Goal: Task Accomplishment & Management: Complete application form

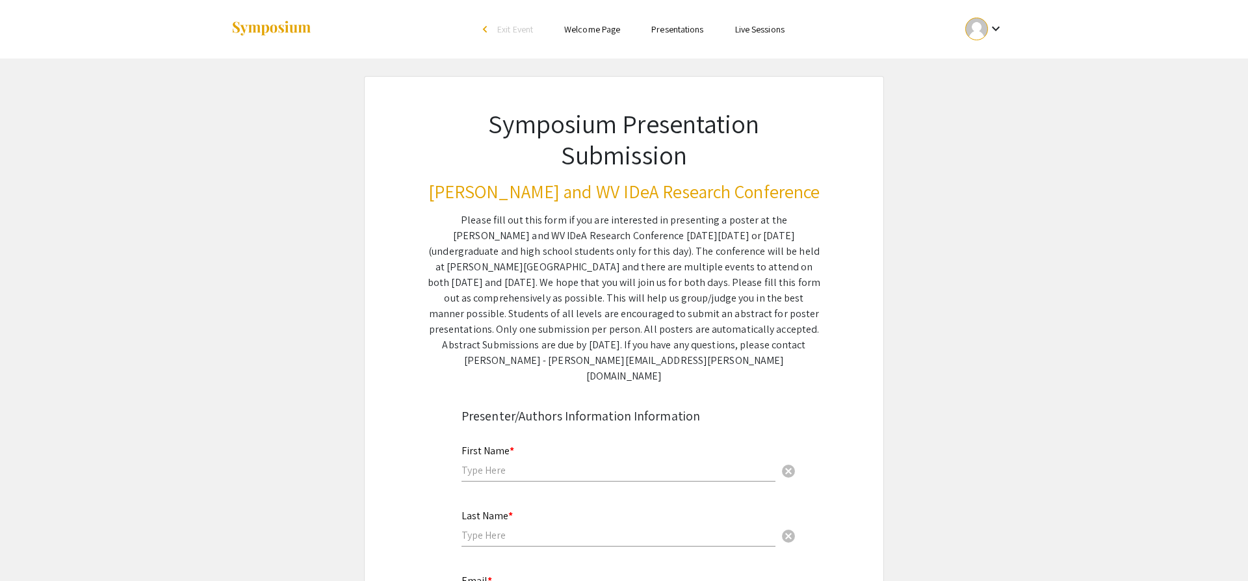
scroll to position [127, 0]
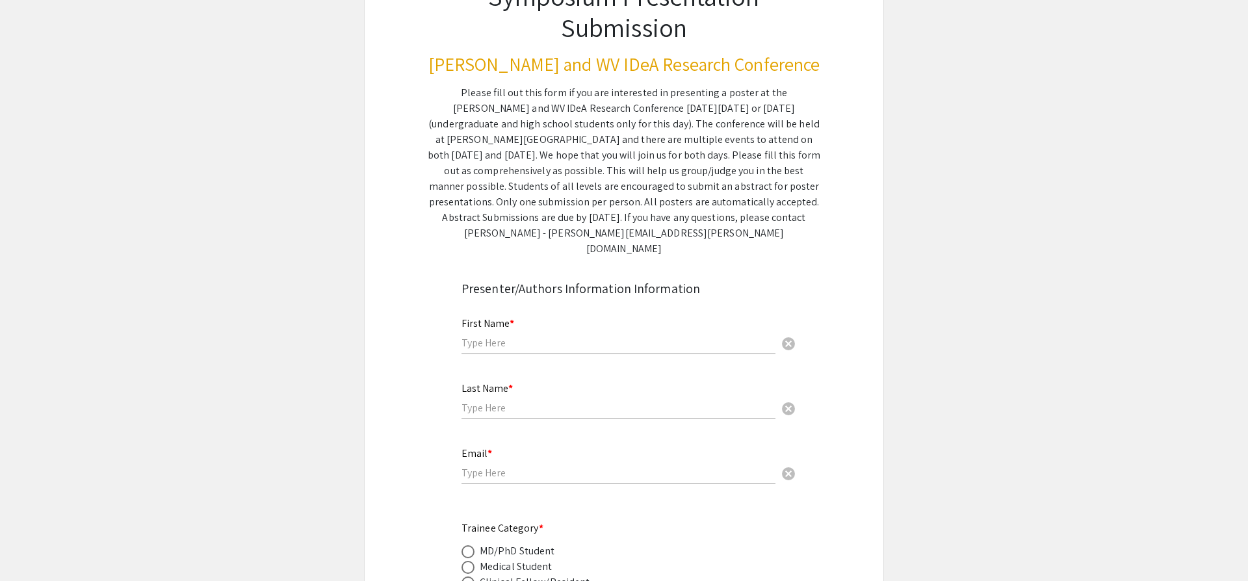
click at [507, 336] on input "text" at bounding box center [619, 343] width 314 height 14
type input "[PERSON_NAME]"
click at [501, 466] on input "email" at bounding box center [619, 473] width 314 height 14
type input "[EMAIL_ADDRESS][DOMAIN_NAME]"
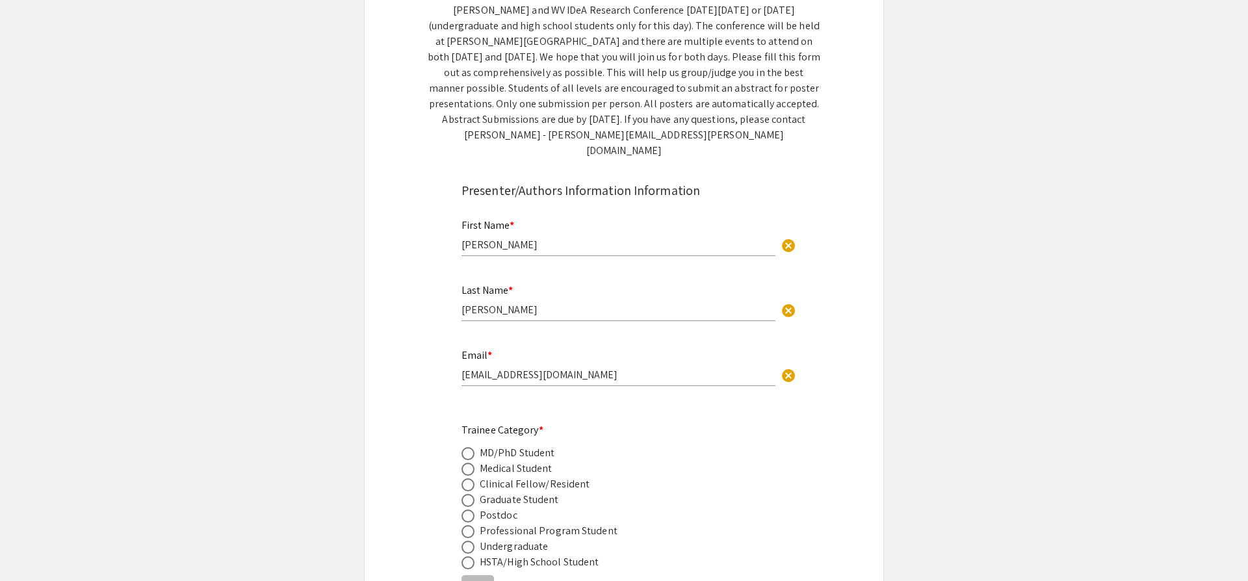
scroll to position [260, 0]
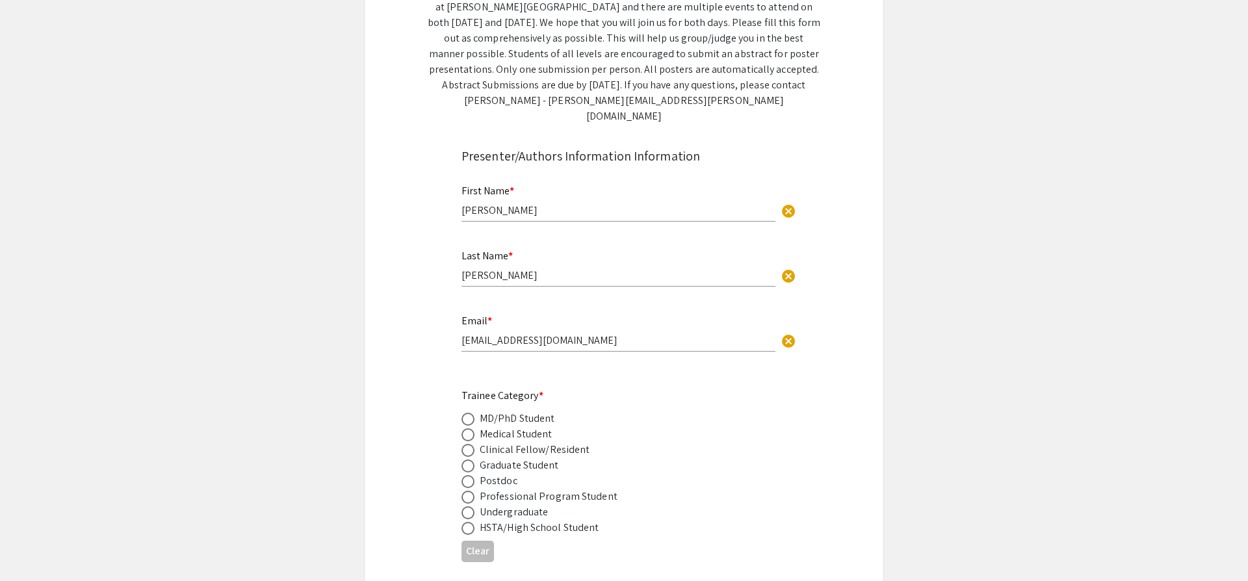
click at [466, 428] on span at bounding box center [468, 434] width 13 height 13
click at [466, 428] on input "radio" at bounding box center [468, 434] width 13 height 13
radio input "true"
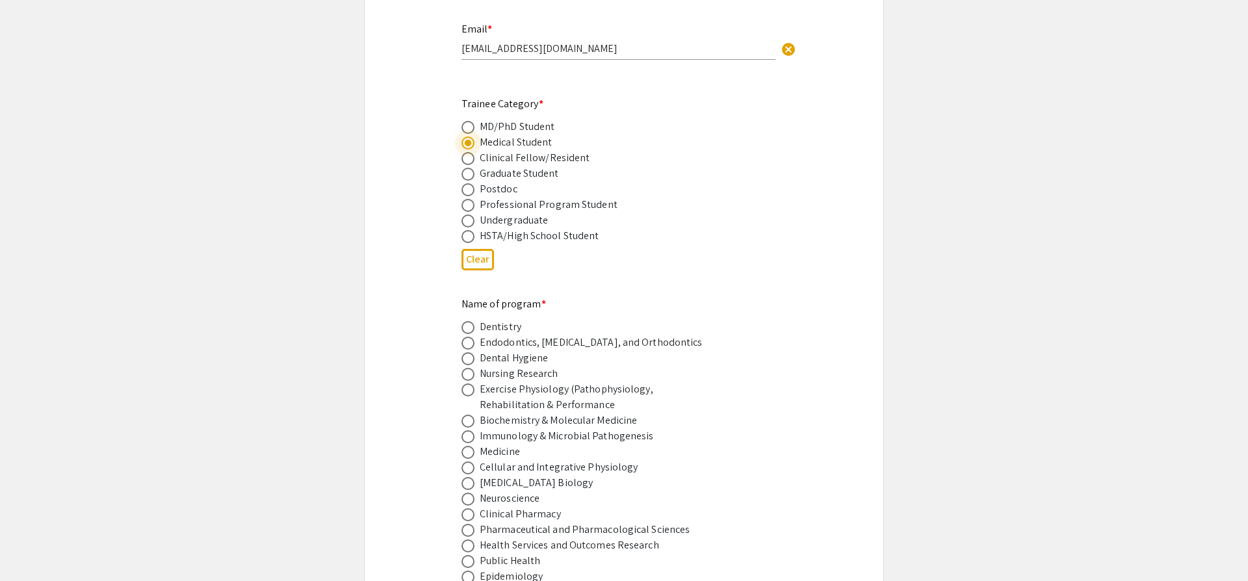
scroll to position [553, 0]
click at [468, 445] on span at bounding box center [468, 451] width 13 height 13
click at [468, 445] on input "radio" at bounding box center [468, 451] width 13 height 13
radio input "true"
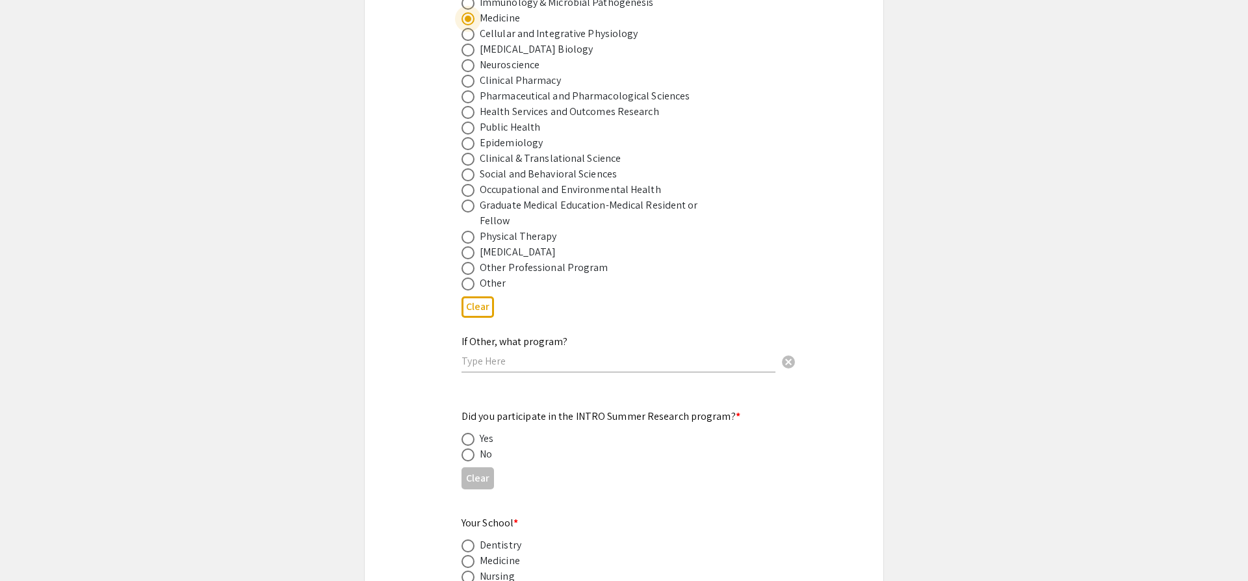
scroll to position [1012, 0]
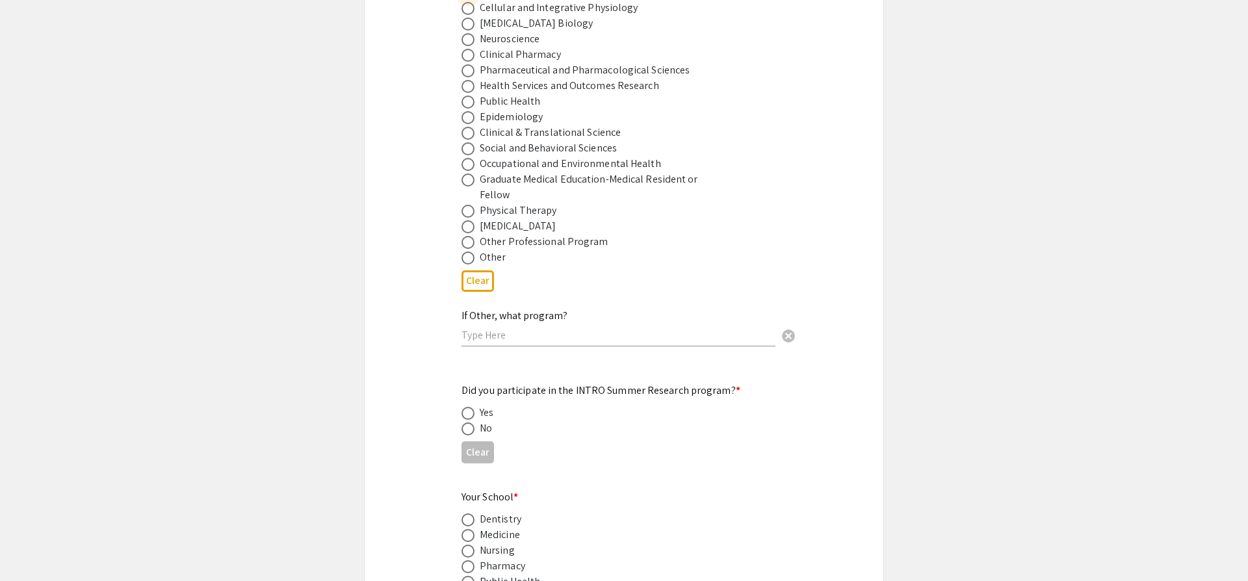
click at [470, 407] on span at bounding box center [468, 413] width 13 height 13
click at [470, 407] on input "radio" at bounding box center [468, 413] width 13 height 13
radio input "true"
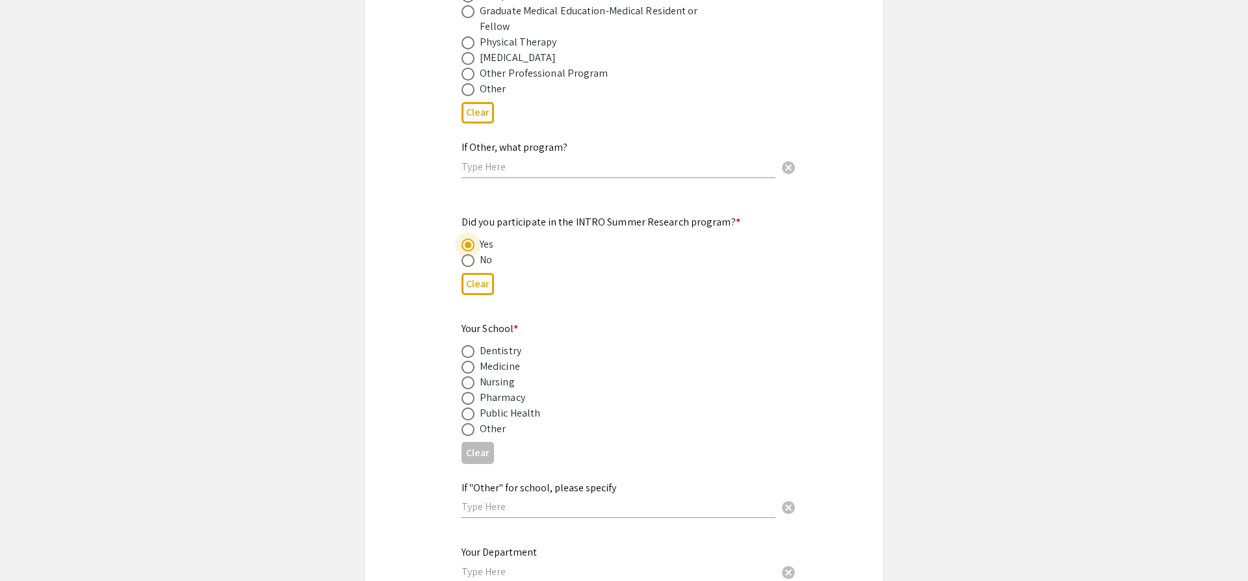
scroll to position [1181, 0]
click at [467, 360] on span at bounding box center [468, 366] width 13 height 13
click at [467, 360] on input "radio" at bounding box center [468, 366] width 13 height 13
radio input "true"
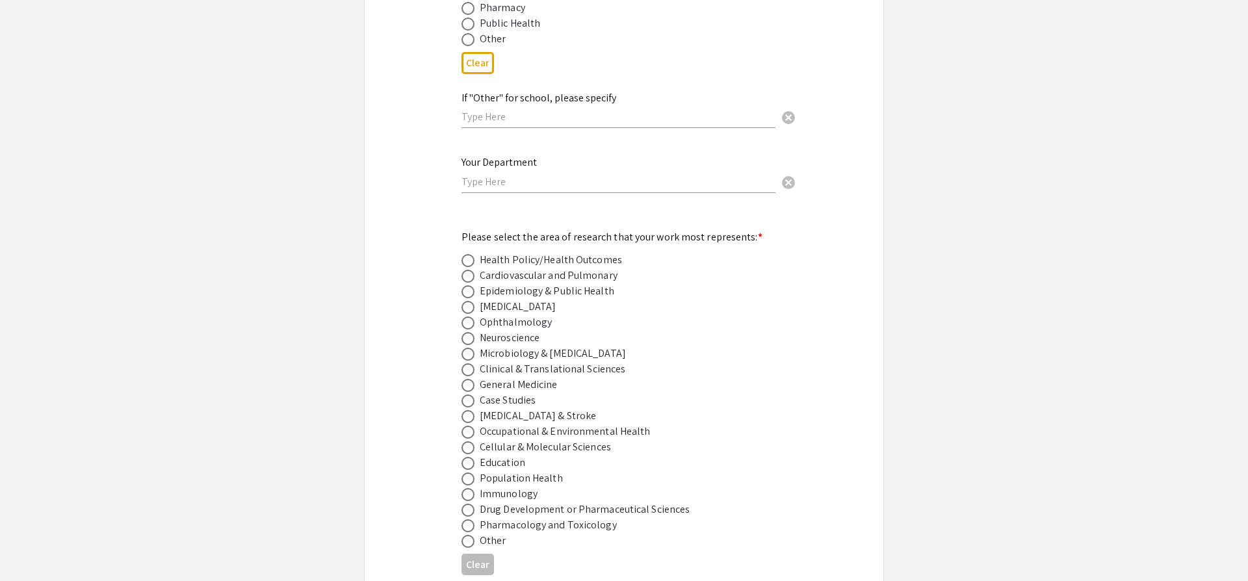
scroll to position [1608, 0]
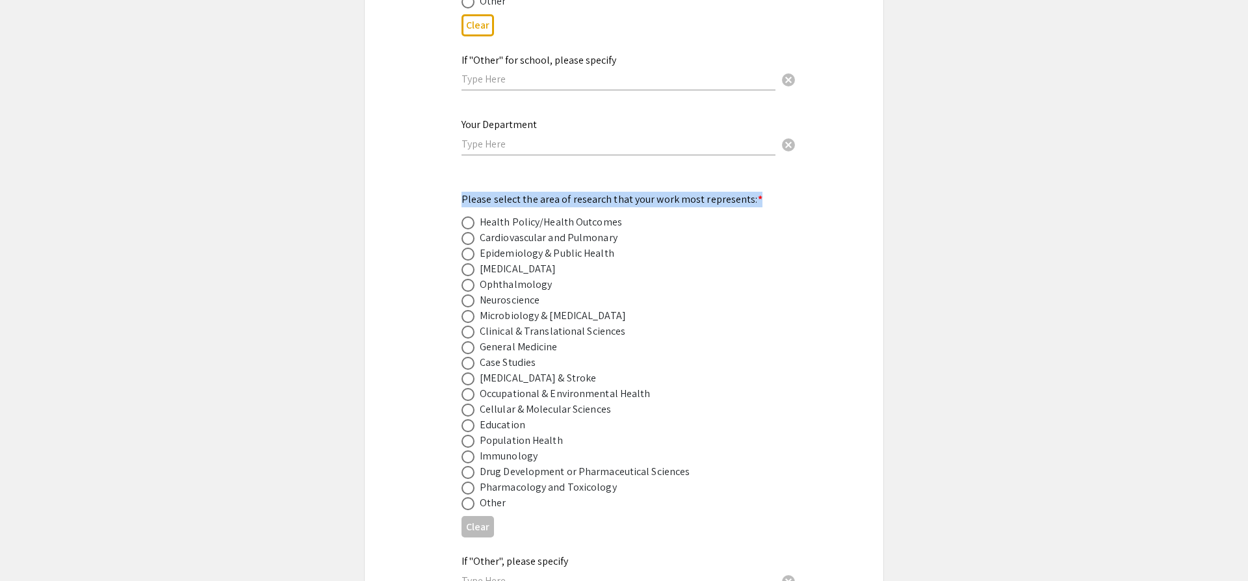
drag, startPoint x: 622, startPoint y: 464, endPoint x: 464, endPoint y: 170, distance: 333.1
click at [464, 192] on div "Please select the area of research that your work most represents: * Health Pol…" at bounding box center [614, 351] width 304 height 319
copy div "Please select the area of research that your work most represents: *"
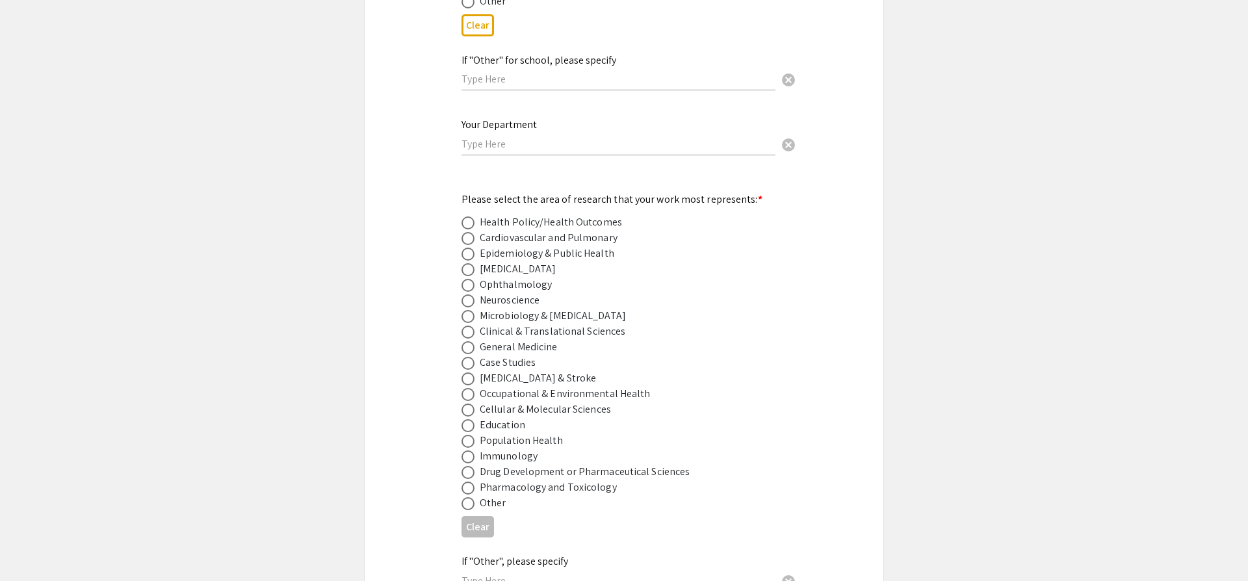
click at [415, 330] on div "Symposium Presentation Submission [PERSON_NAME] and WV IDeA Research Conference…" at bounding box center [624, 261] width 520 height 3587
click at [473, 326] on span at bounding box center [468, 332] width 13 height 13
click at [473, 326] on input "radio" at bounding box center [468, 332] width 13 height 13
radio input "true"
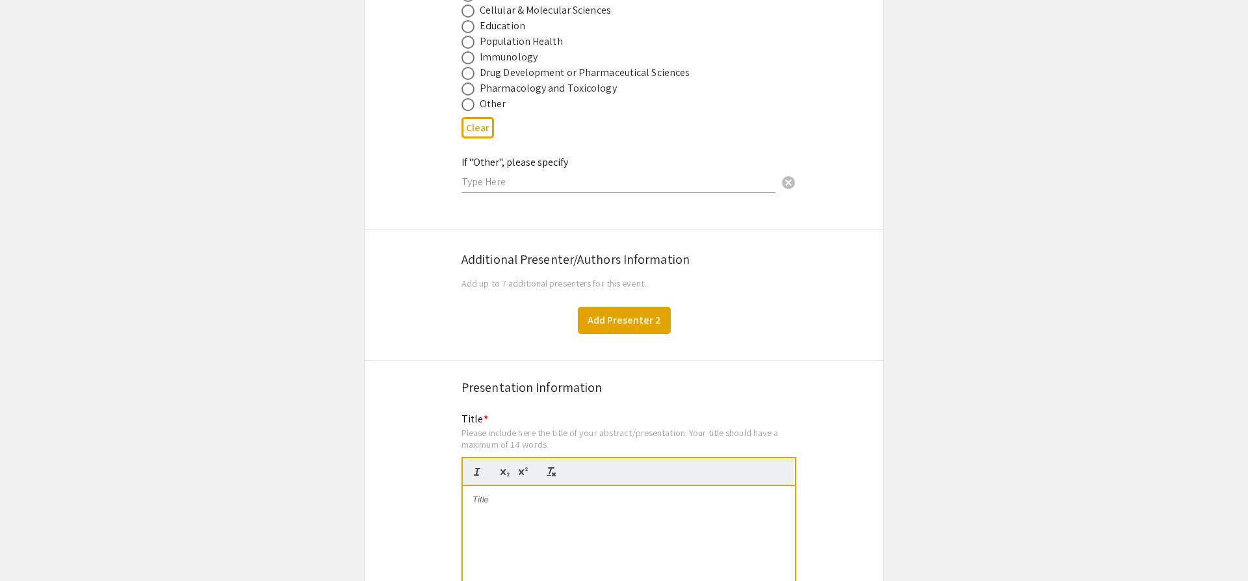
scroll to position [2014, 0]
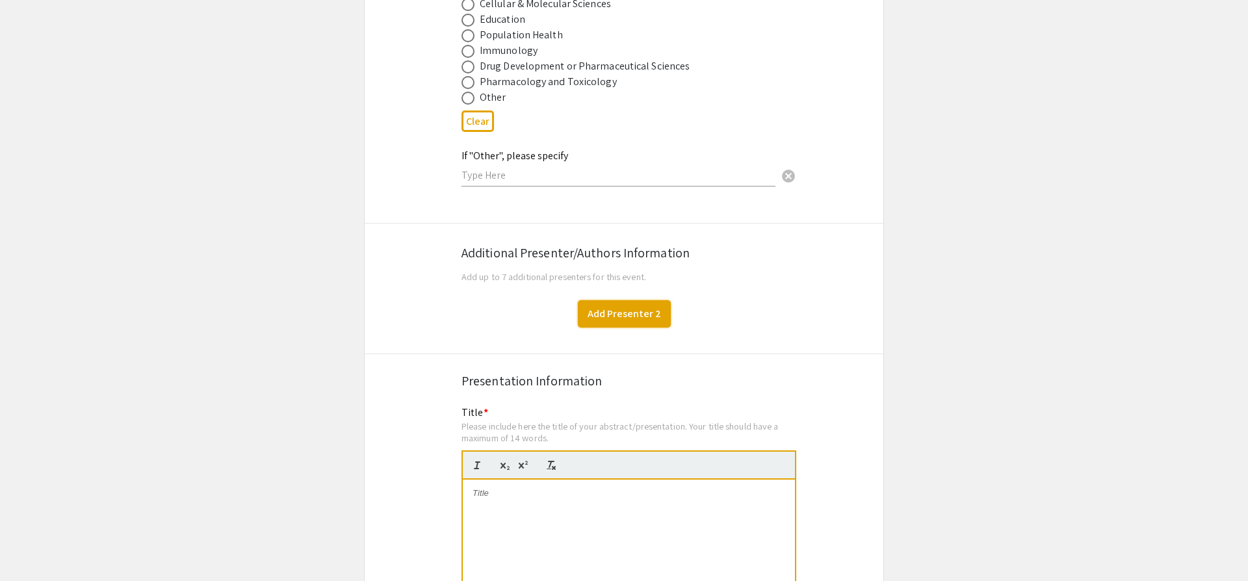
click at [635, 300] on button "Add Presenter 2" at bounding box center [624, 313] width 93 height 27
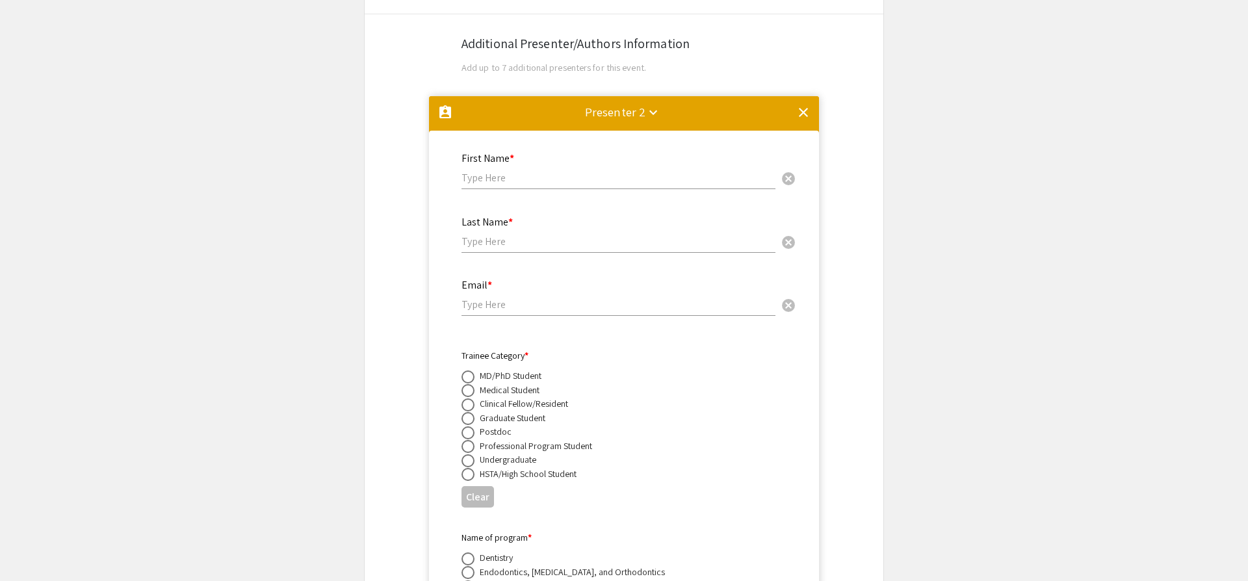
scroll to position [2188, 0]
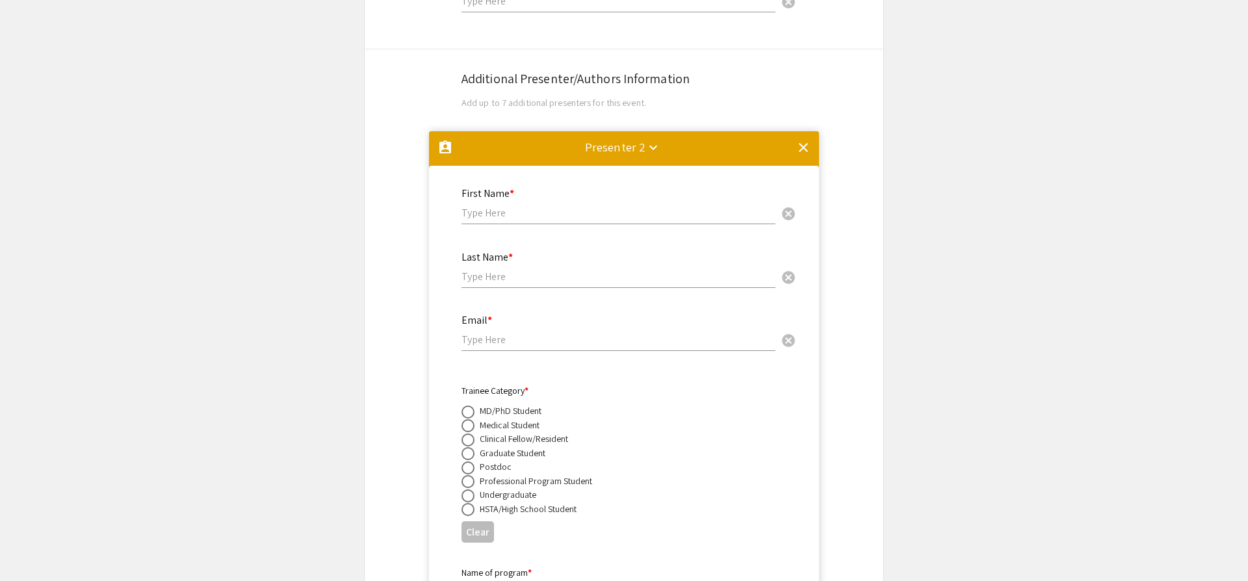
click at [814, 131] on mat-divider at bounding box center [624, 152] width 390 height 43
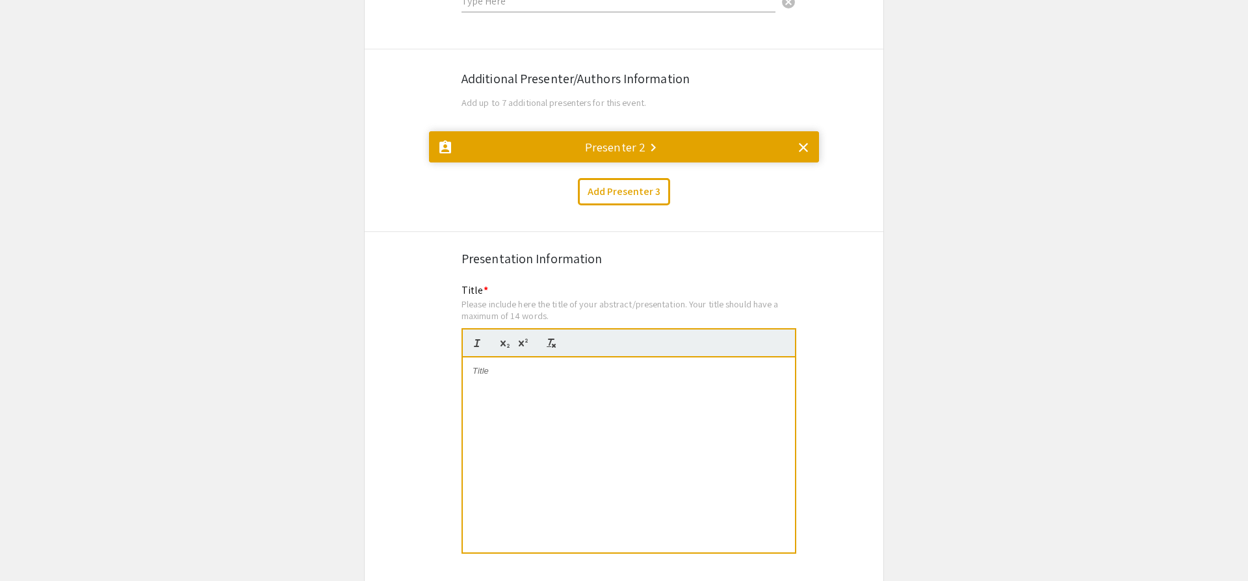
click at [631, 138] on div "Presenter 2 keyboard_arrow_right" at bounding box center [615, 147] width 60 height 18
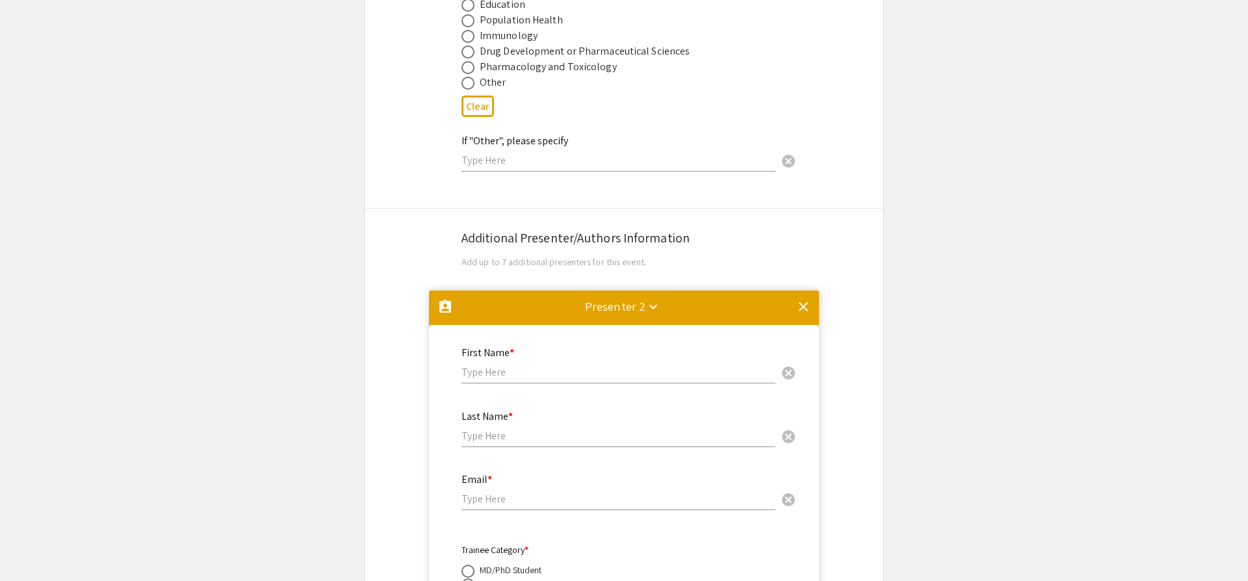
scroll to position [1946, 0]
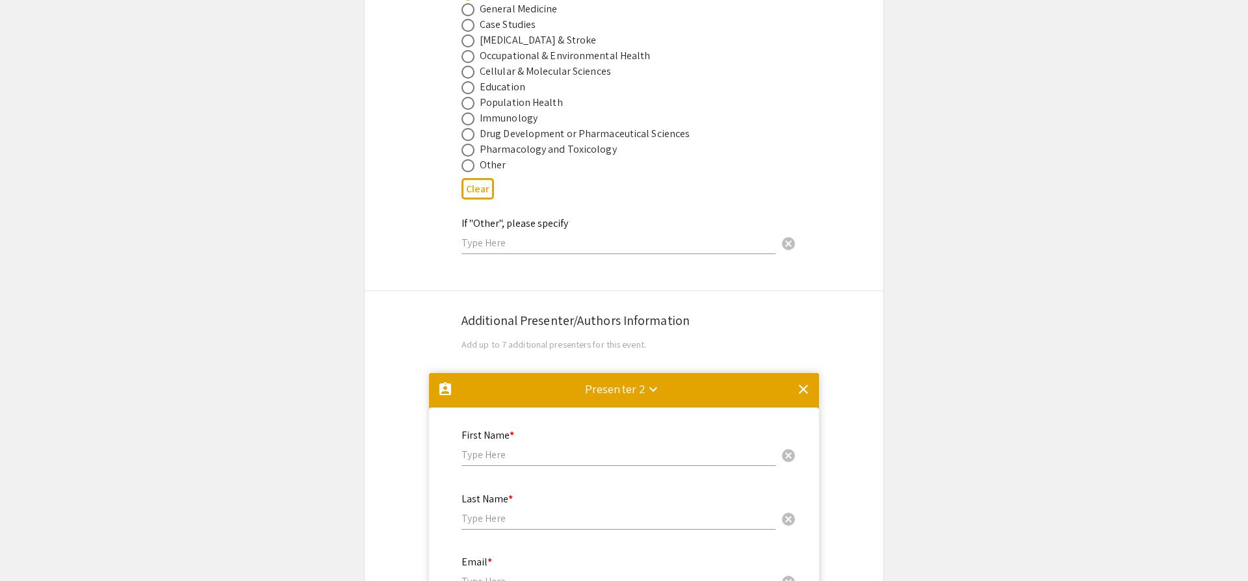
click at [803, 382] on mat-icon "clear" at bounding box center [804, 390] width 16 height 16
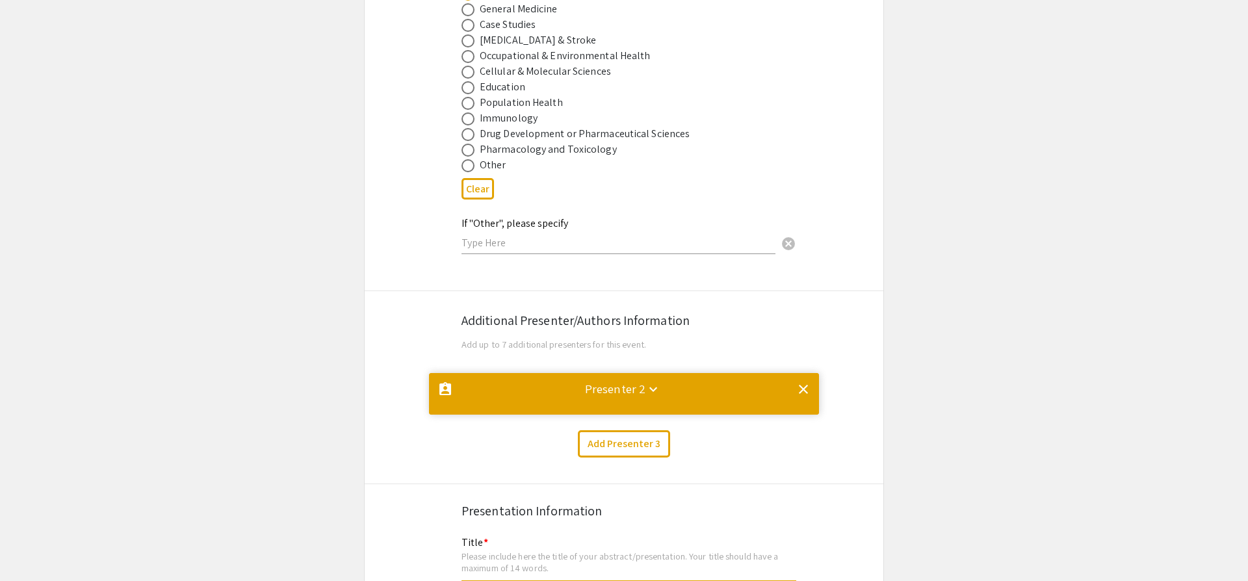
scroll to position [0, 0]
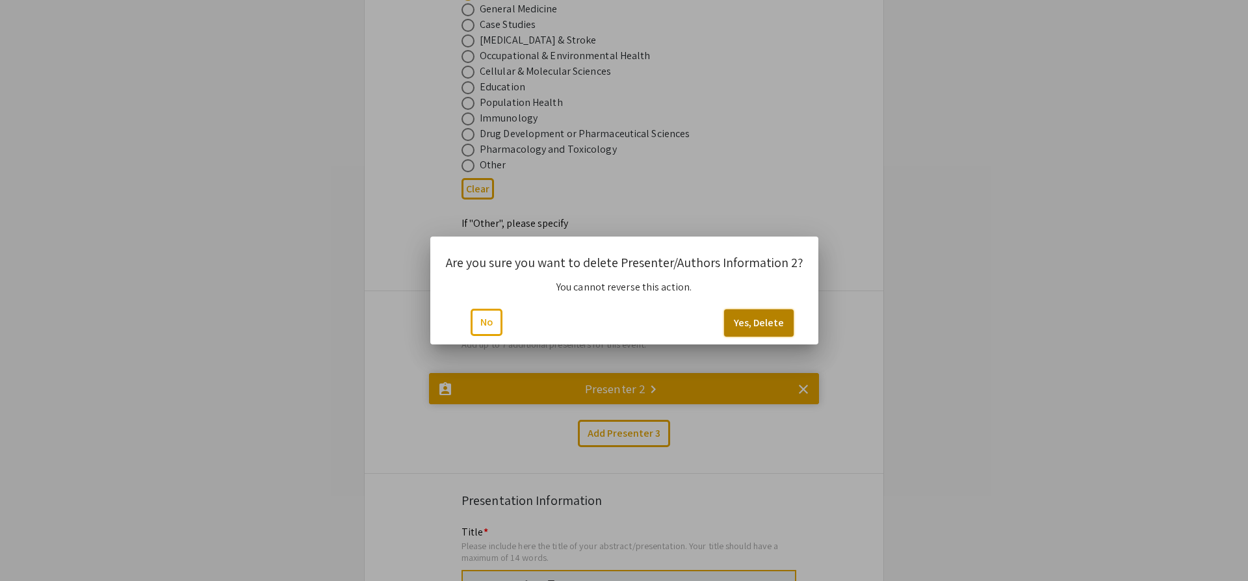
click at [744, 321] on button "Yes, Delete" at bounding box center [759, 322] width 70 height 27
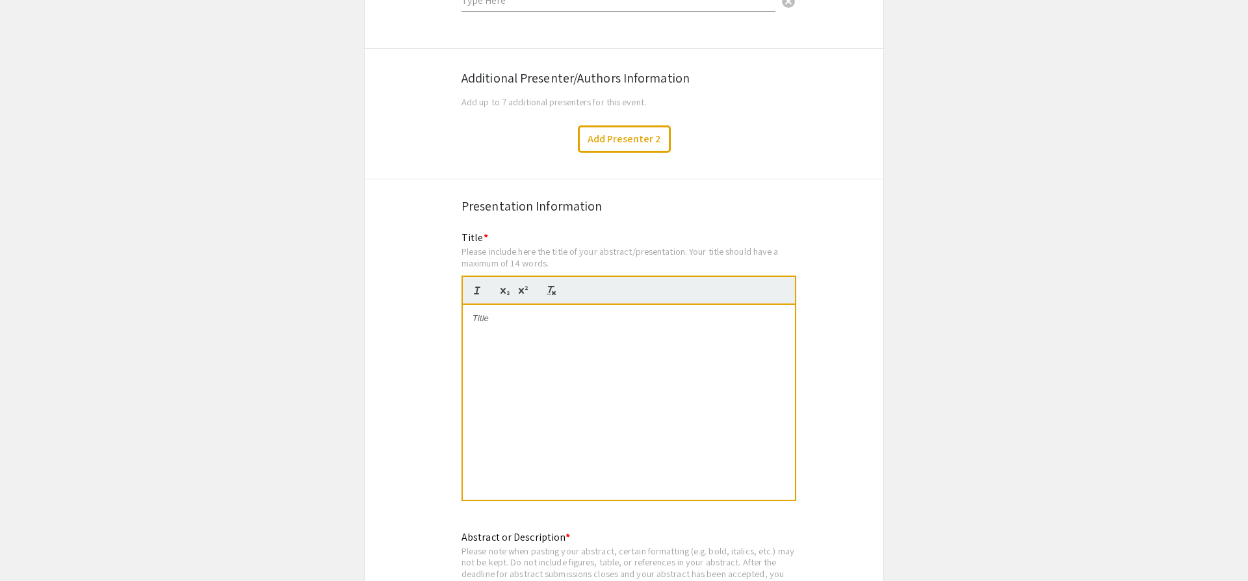
scroll to position [2216, 0]
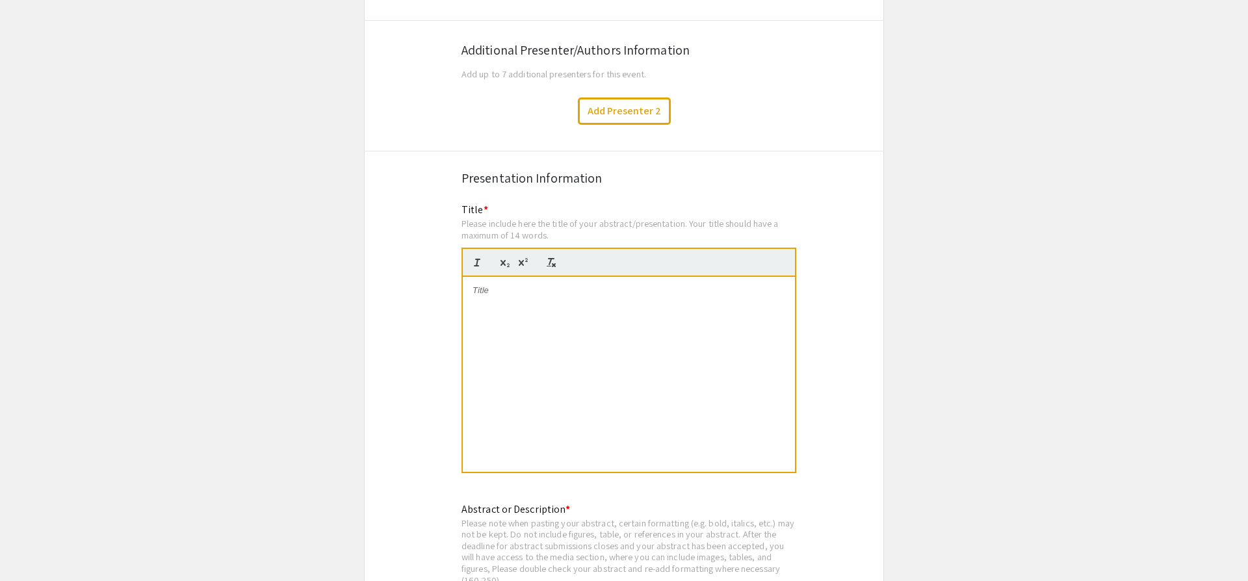
click at [532, 281] on div at bounding box center [629, 374] width 332 height 195
click at [496, 285] on p at bounding box center [629, 291] width 313 height 12
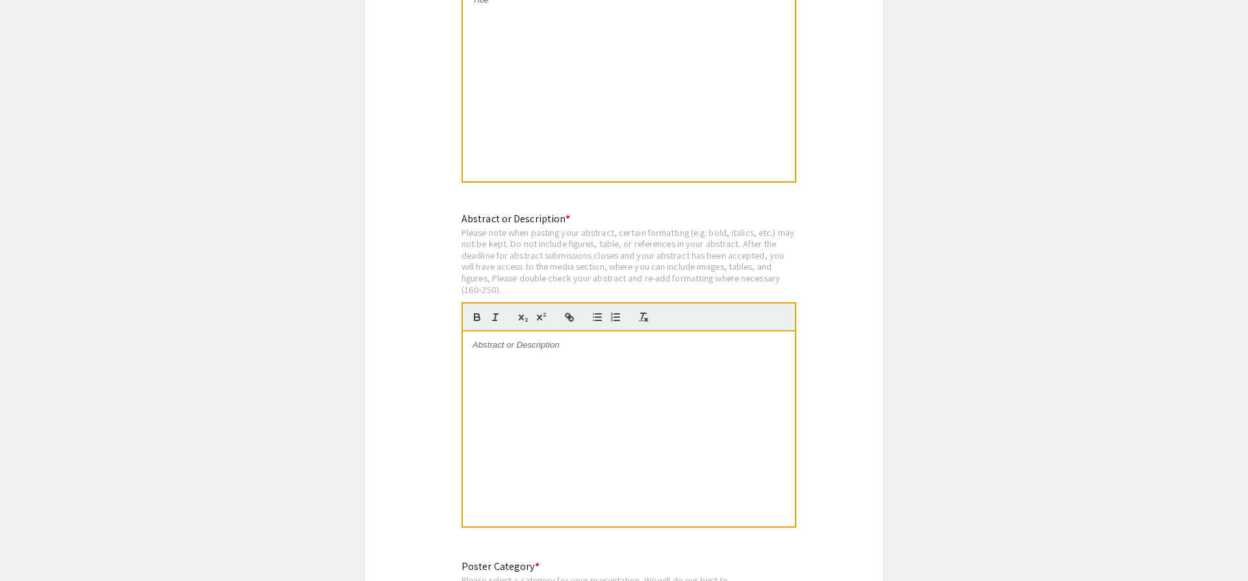
scroll to position [2553, 0]
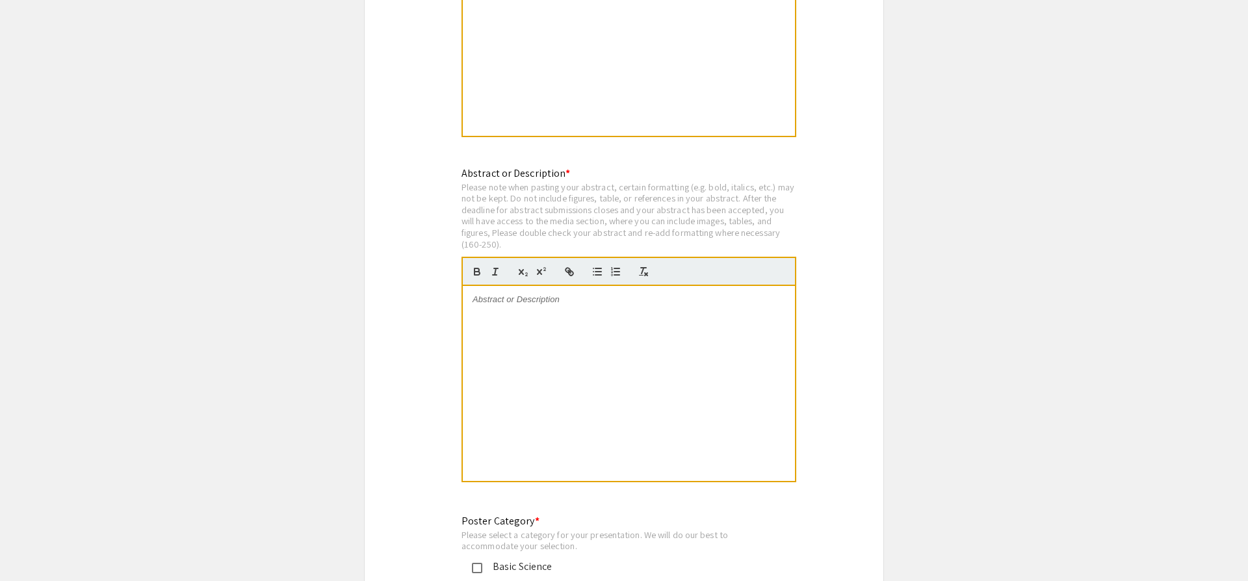
click at [553, 377] on div at bounding box center [629, 383] width 332 height 195
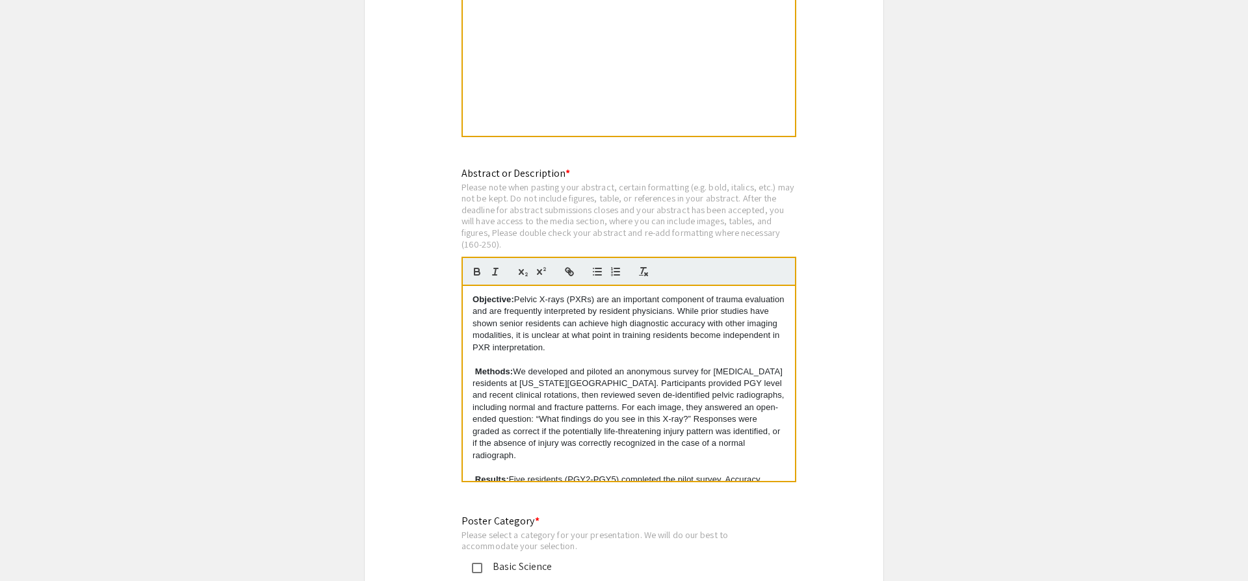
scroll to position [135, 0]
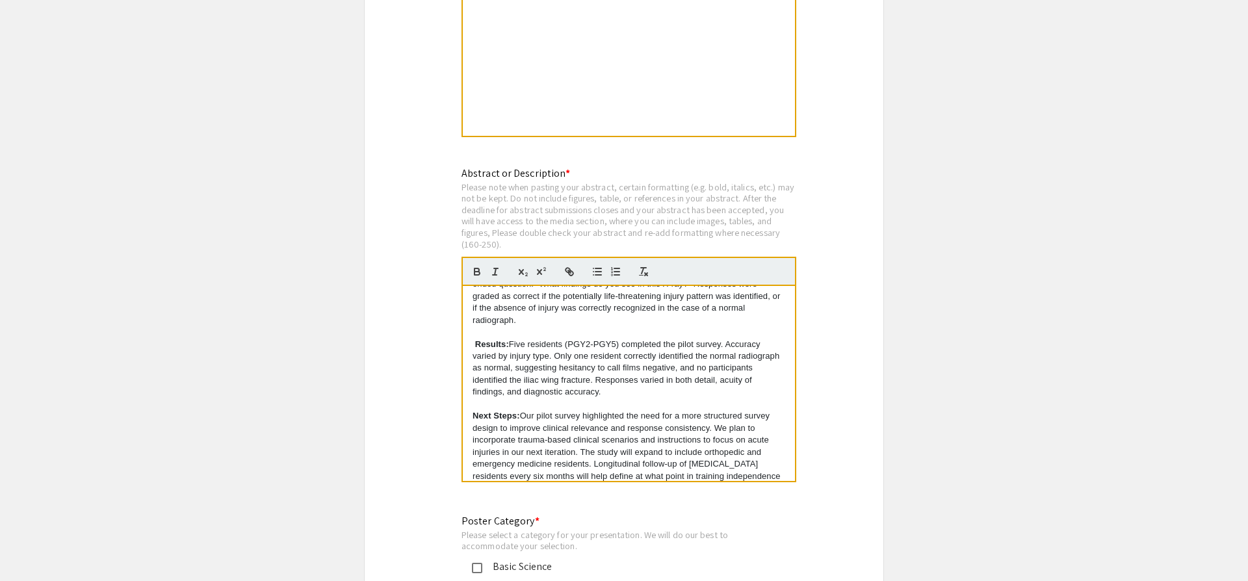
click at [478, 410] on p "Next Steps: Our pilot survey highlighted the need for a more structured survey …" at bounding box center [629, 452] width 313 height 84
click at [477, 339] on strong "Results:" at bounding box center [492, 344] width 34 height 10
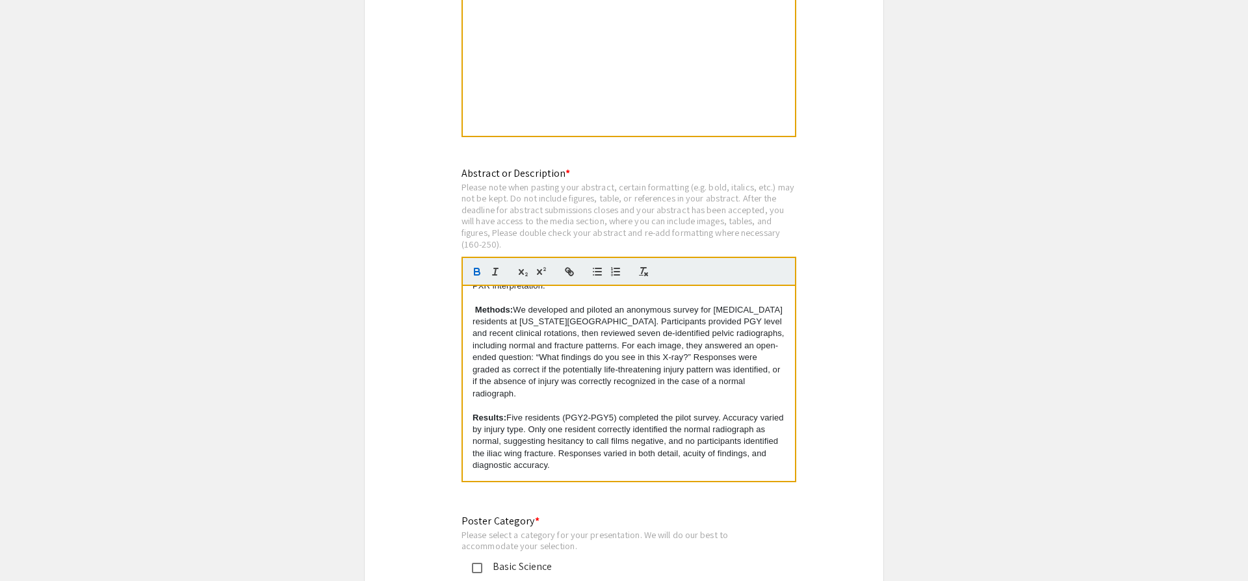
scroll to position [31, 0]
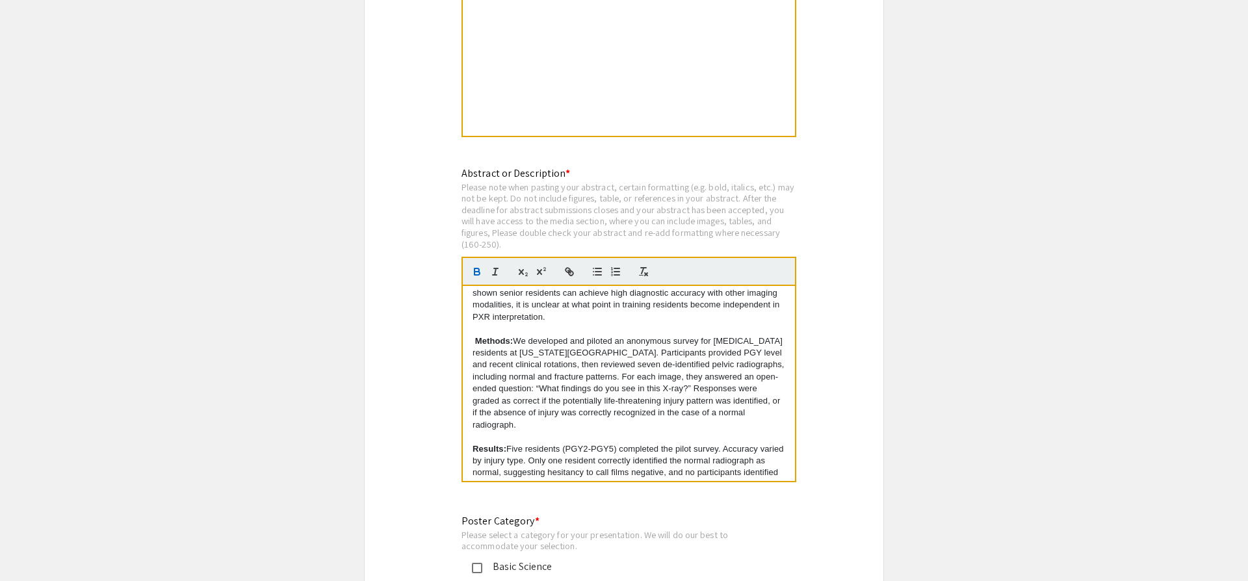
click at [476, 336] on strong "Methods:" at bounding box center [494, 341] width 38 height 10
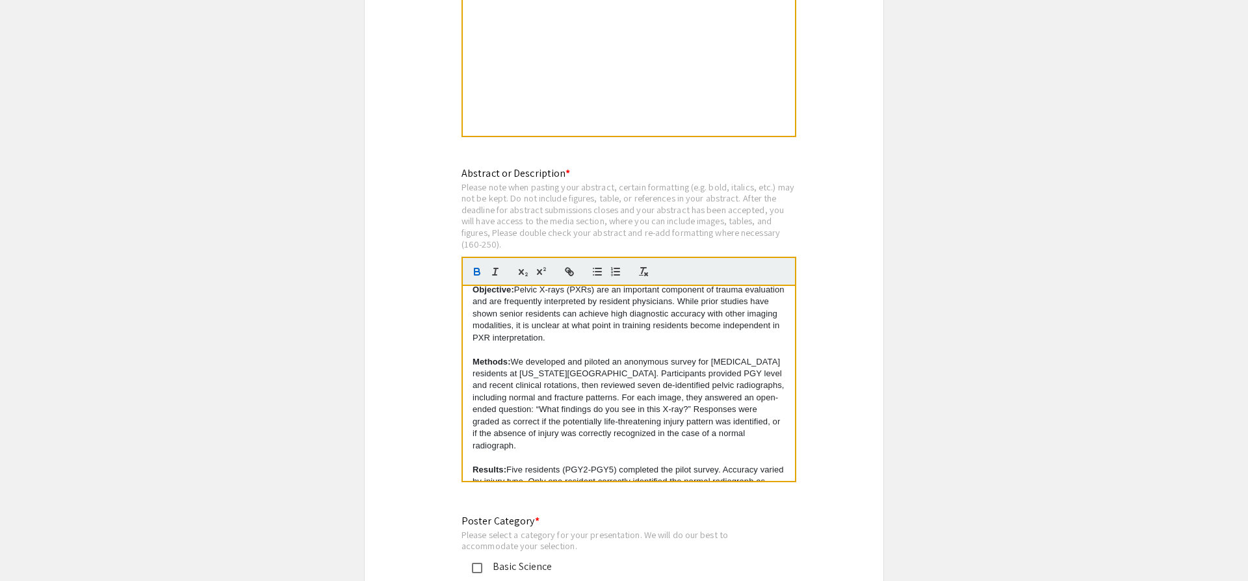
scroll to position [0, 0]
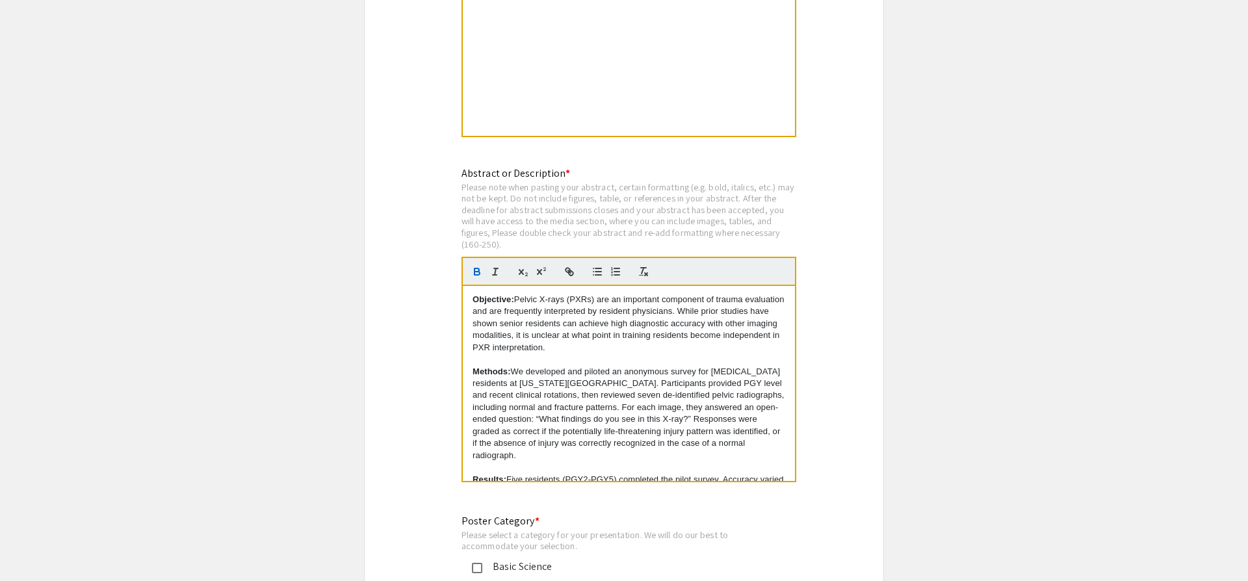
click at [475, 354] on p at bounding box center [629, 360] width 313 height 12
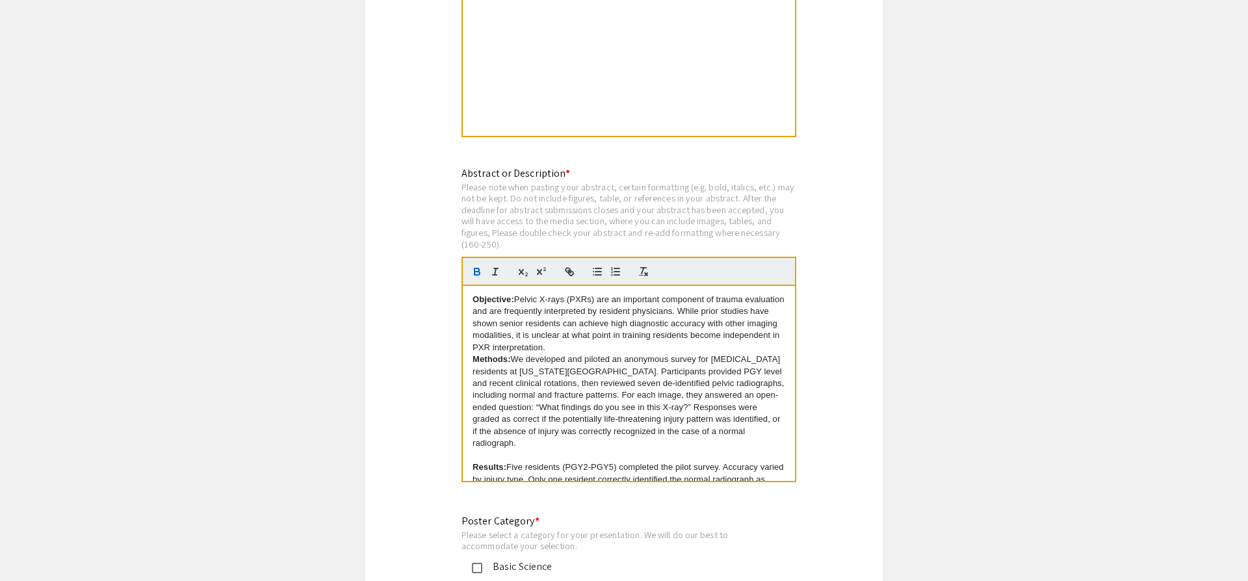
click at [492, 450] on p at bounding box center [629, 456] width 313 height 12
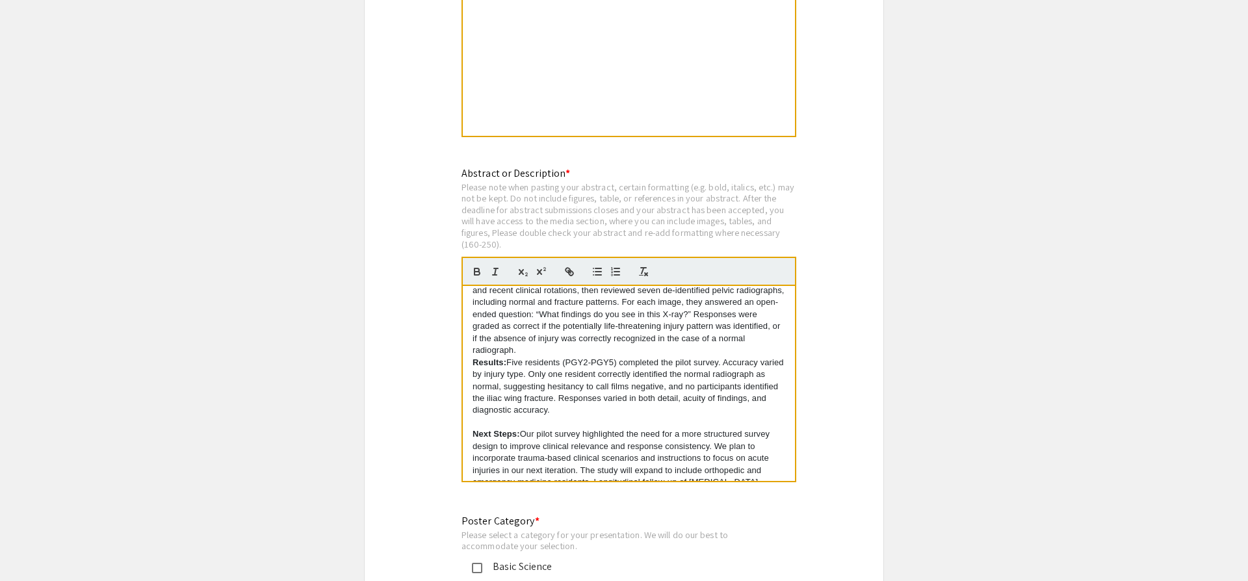
scroll to position [106, 0]
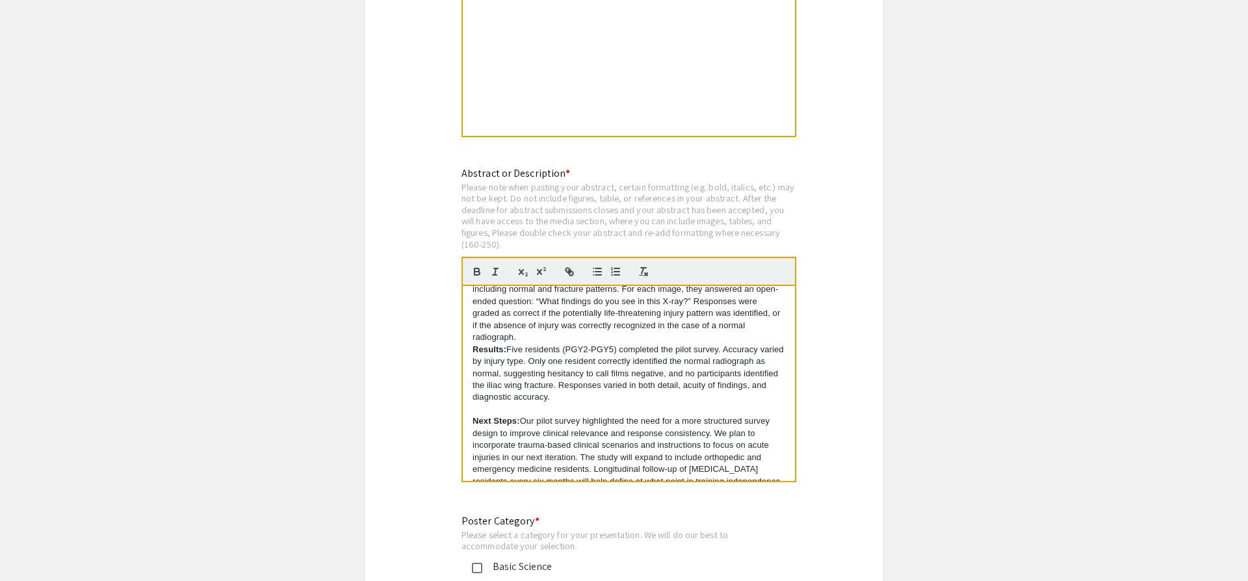
click at [497, 404] on p at bounding box center [629, 410] width 313 height 12
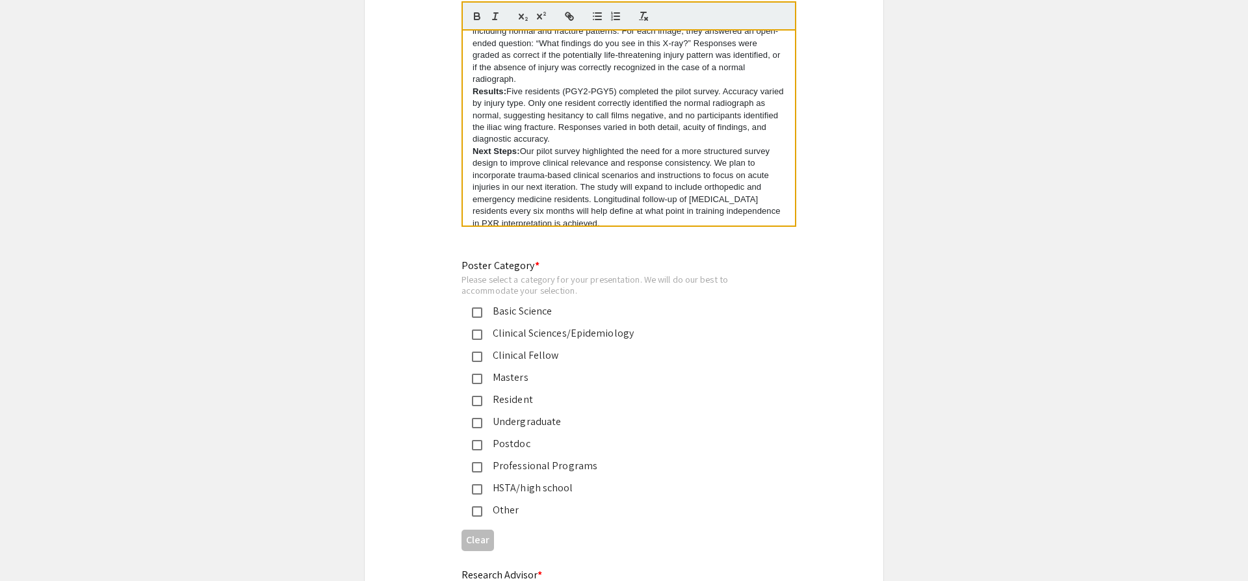
scroll to position [2809, 0]
click at [569, 457] on div "Professional Programs" at bounding box center [618, 465] width 273 height 16
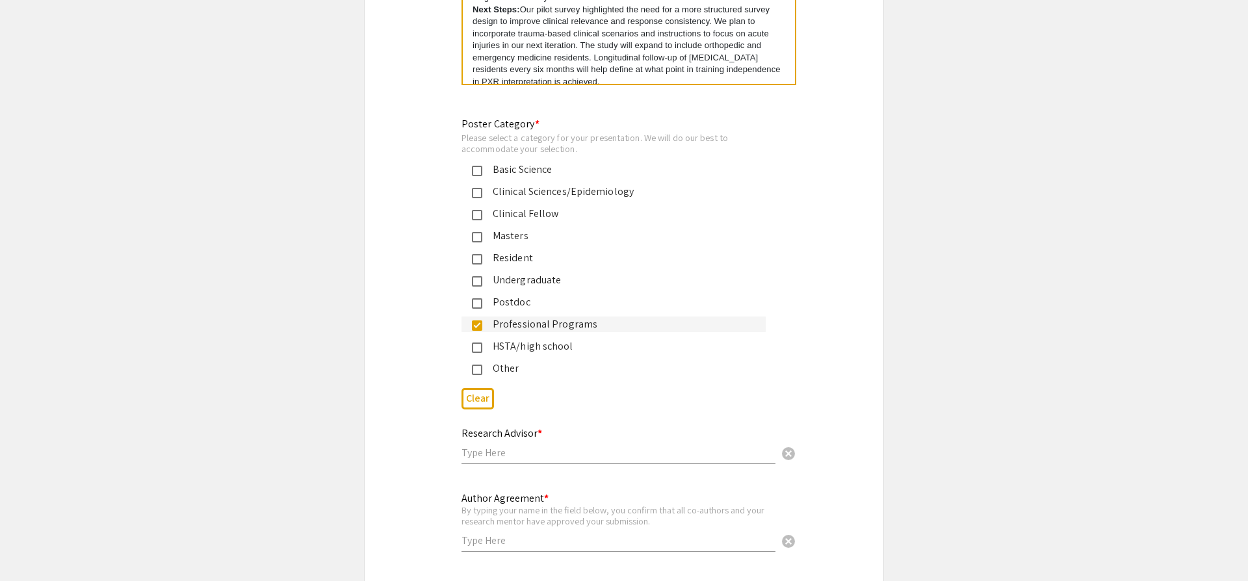
scroll to position [2953, 0]
click at [518, 443] on input "text" at bounding box center [619, 450] width 314 height 14
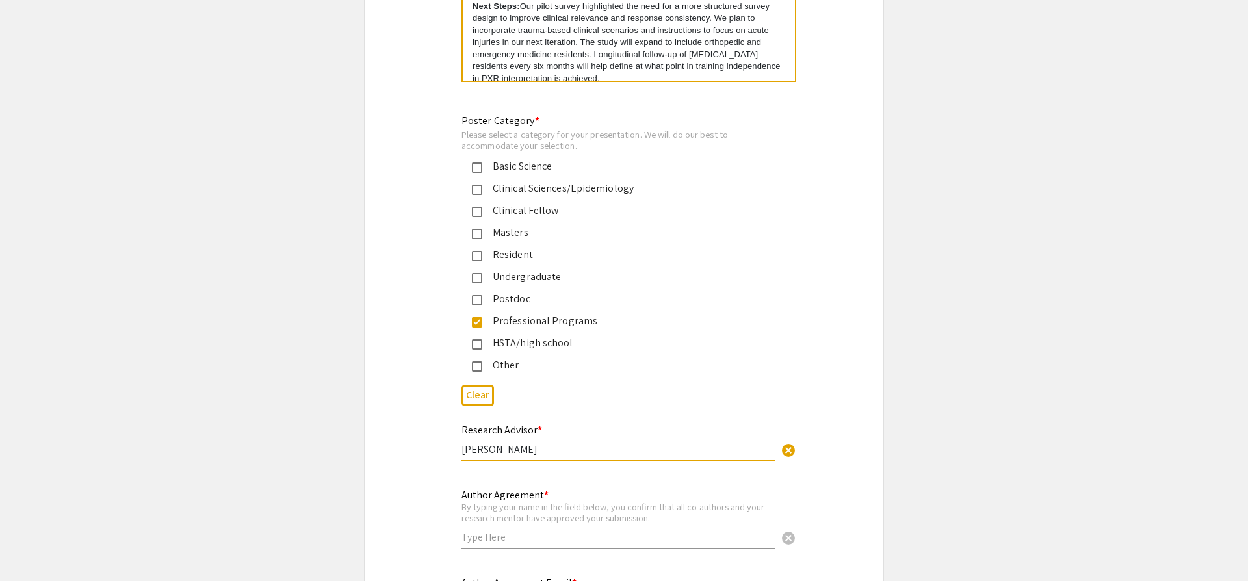
type input "[PERSON_NAME]"
click at [529, 531] on input "text" at bounding box center [619, 538] width 314 height 14
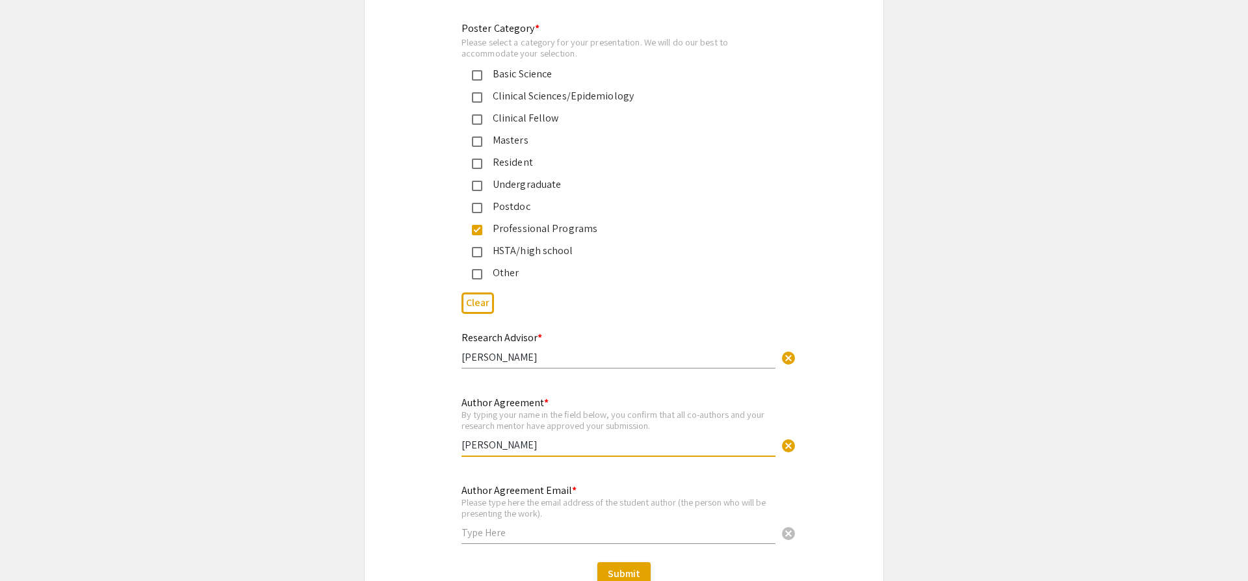
scroll to position [3070, 0]
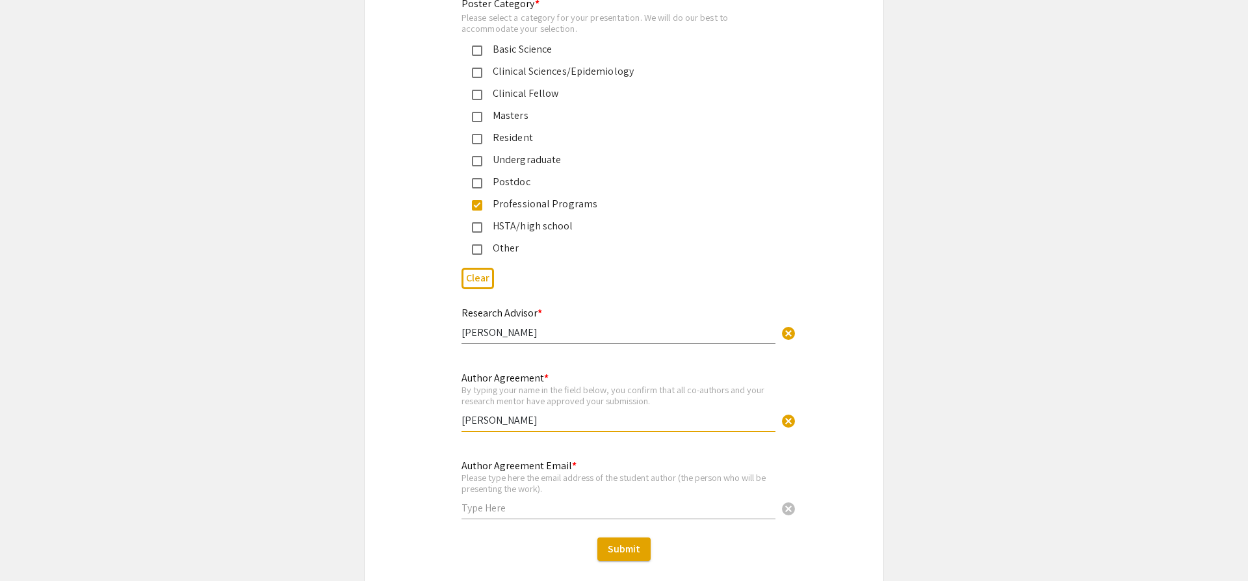
type input "[PERSON_NAME]"
click at [523, 501] on input "text" at bounding box center [619, 508] width 314 height 14
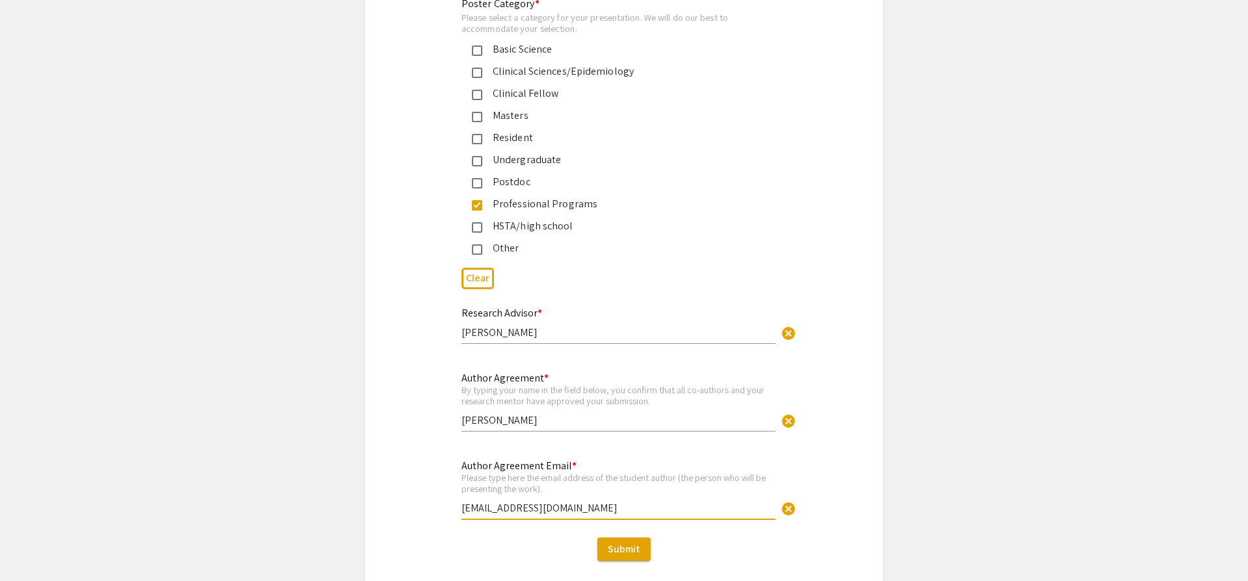
type input "[EMAIL_ADDRESS][DOMAIN_NAME]"
click at [425, 391] on div "Author Agreement * By typing your name in the field below, you confirm that all…" at bounding box center [624, 408] width 519 height 77
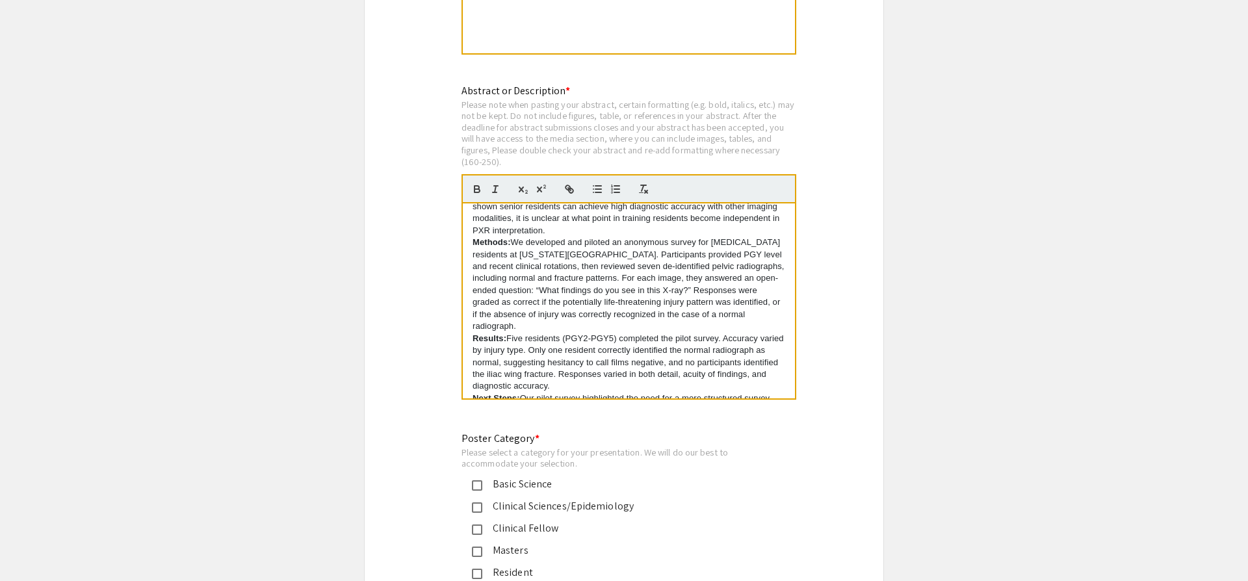
scroll to position [0, 0]
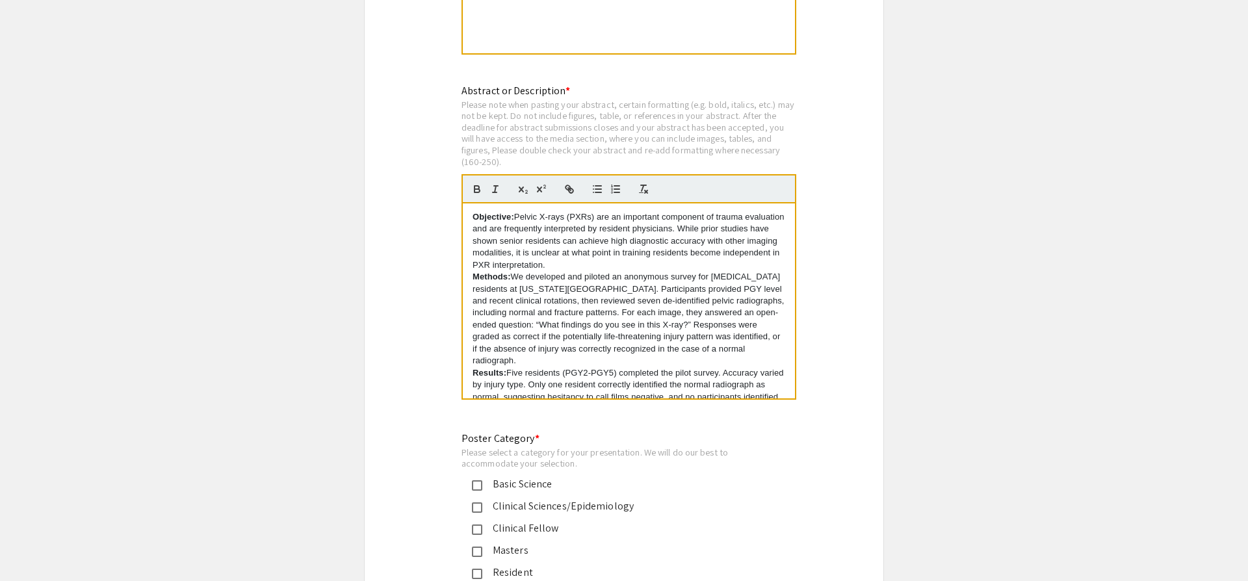
click at [648, 271] on p "Methods: We developed and piloted an anonymous survey for [MEDICAL_DATA] reside…" at bounding box center [629, 319] width 313 height 96
click at [646, 219] on p "Objective: Pelvic X-rays (PXRs) are an important component of trauma evaluation…" at bounding box center [629, 241] width 313 height 60
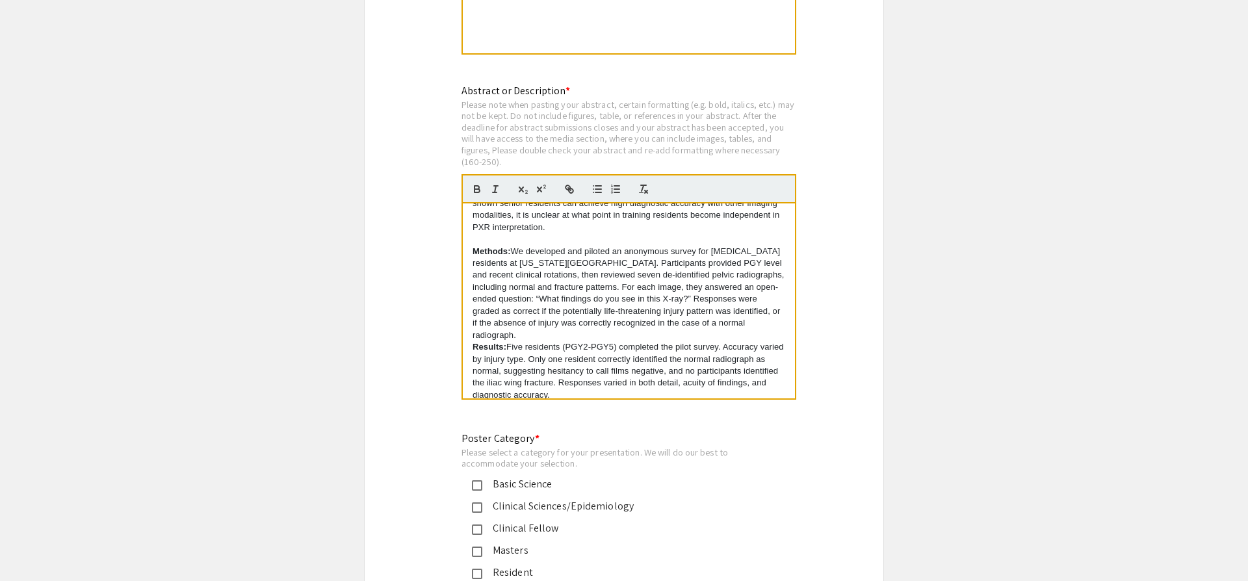
scroll to position [51, 0]
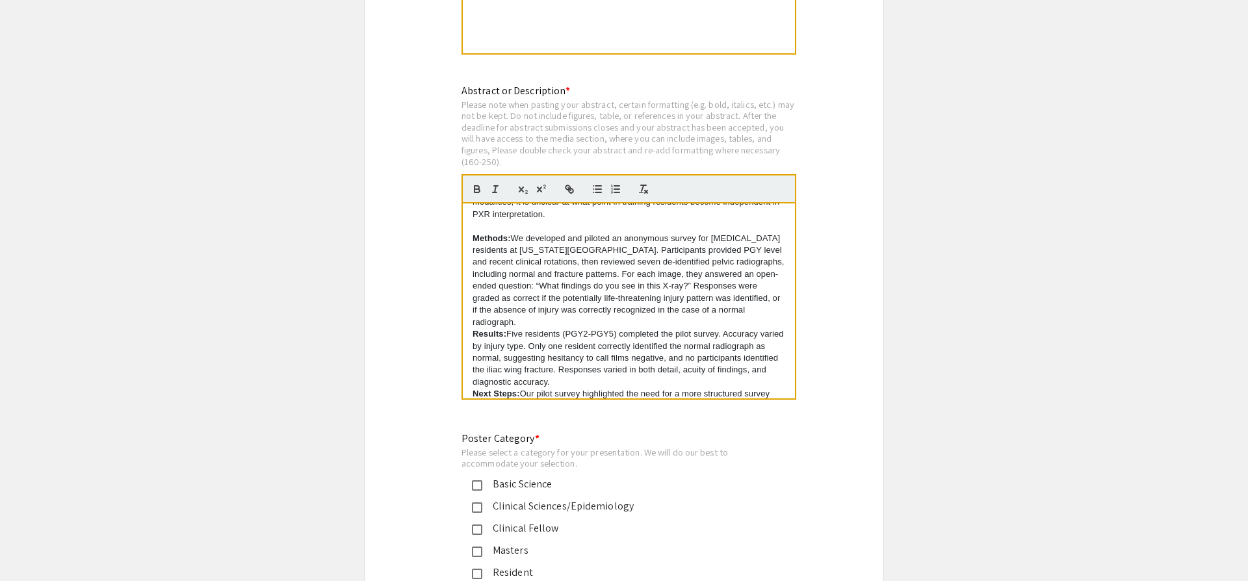
click at [779, 269] on p "Methods: We developed and piloted an anonymous survey for [MEDICAL_DATA] reside…" at bounding box center [629, 281] width 313 height 96
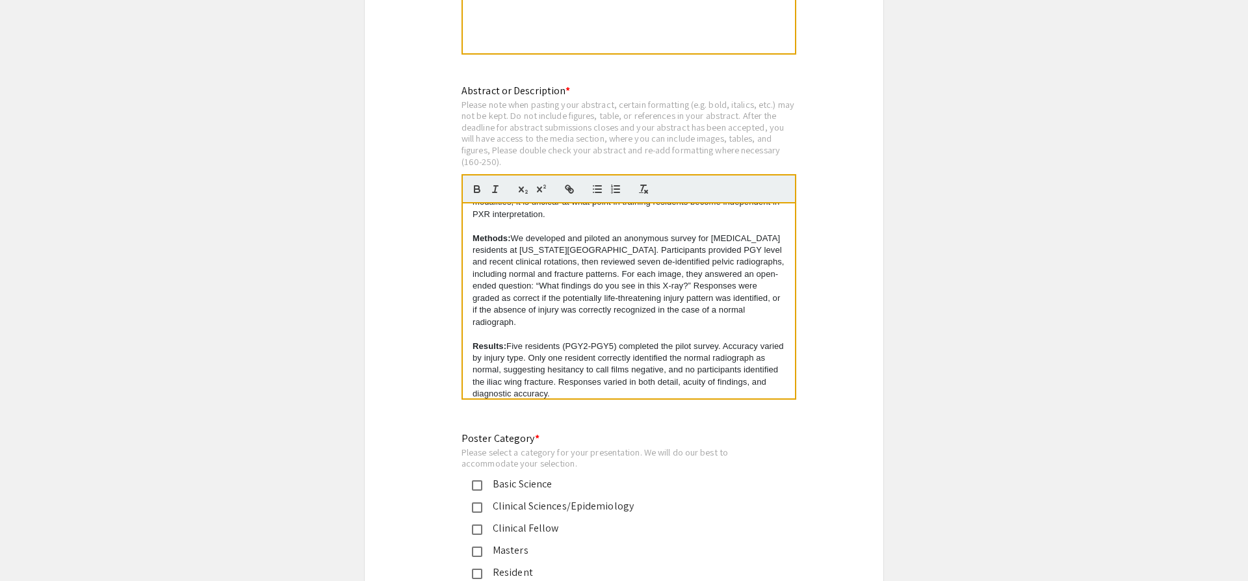
scroll to position [75, 0]
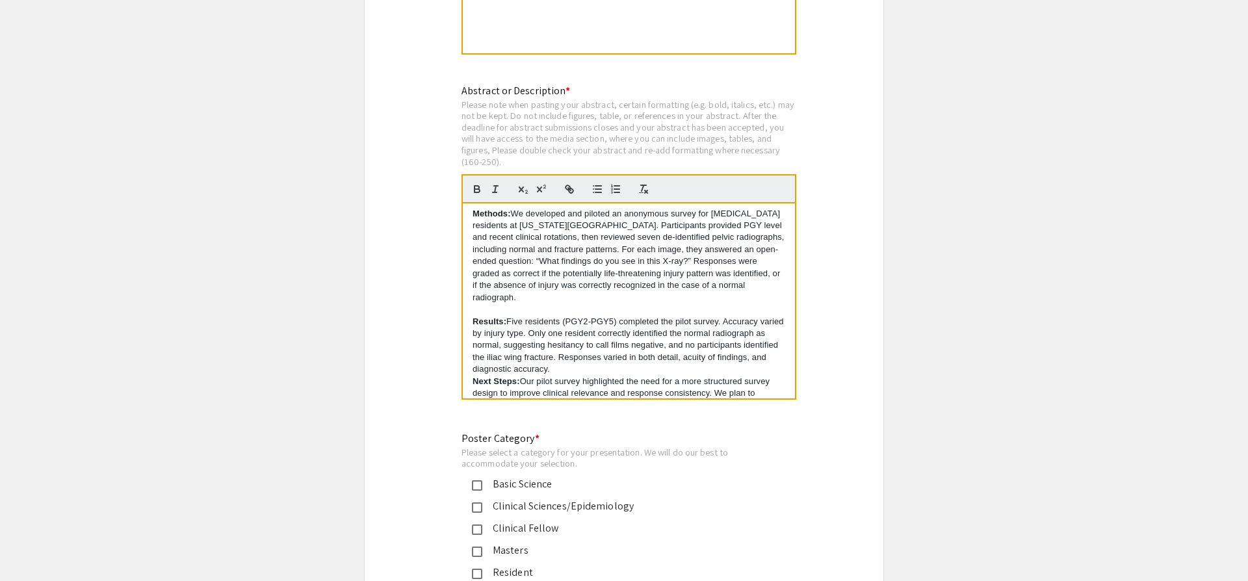
click at [728, 316] on p "Results: Five residents (PGY2-PGY5) completed the pilot survey. Accuracy varied…" at bounding box center [629, 346] width 313 height 60
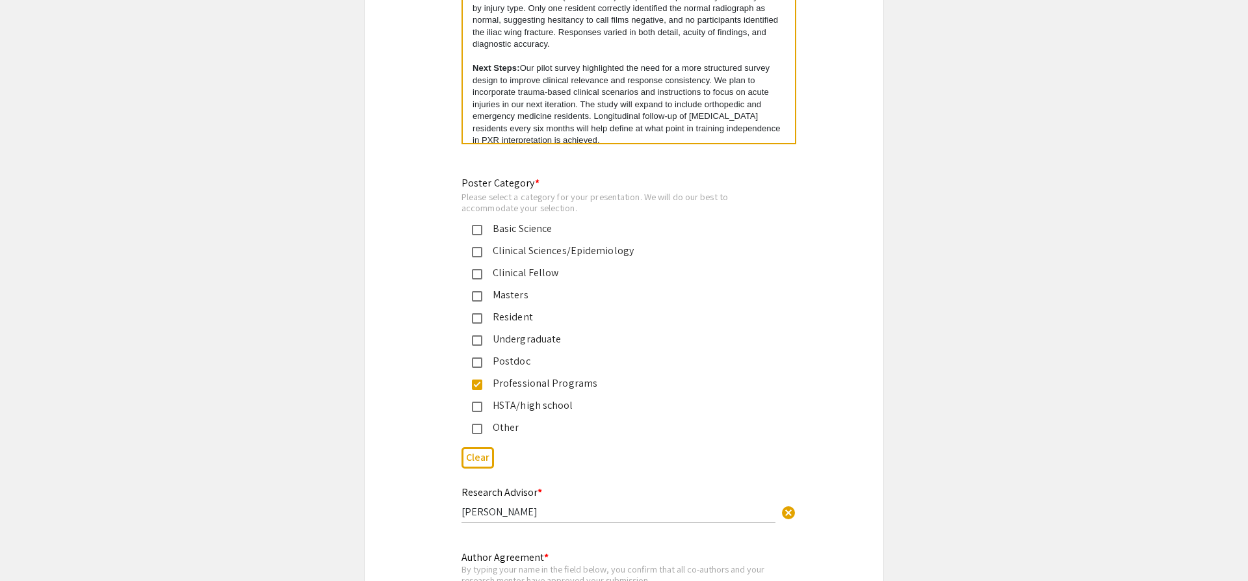
scroll to position [2900, 0]
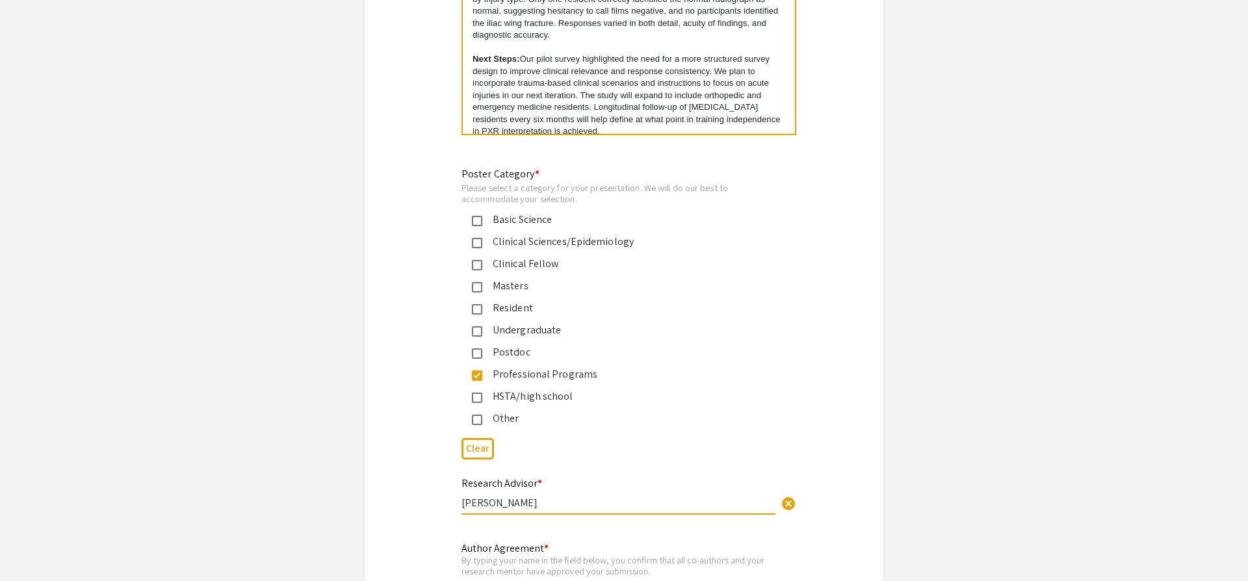
click at [520, 496] on input "[PERSON_NAME]" at bounding box center [619, 503] width 314 height 14
type input "[PERSON_NAME]"
click at [431, 488] on div "Research Advisor * [PERSON_NAME] cancel This field is required." at bounding box center [624, 502] width 519 height 55
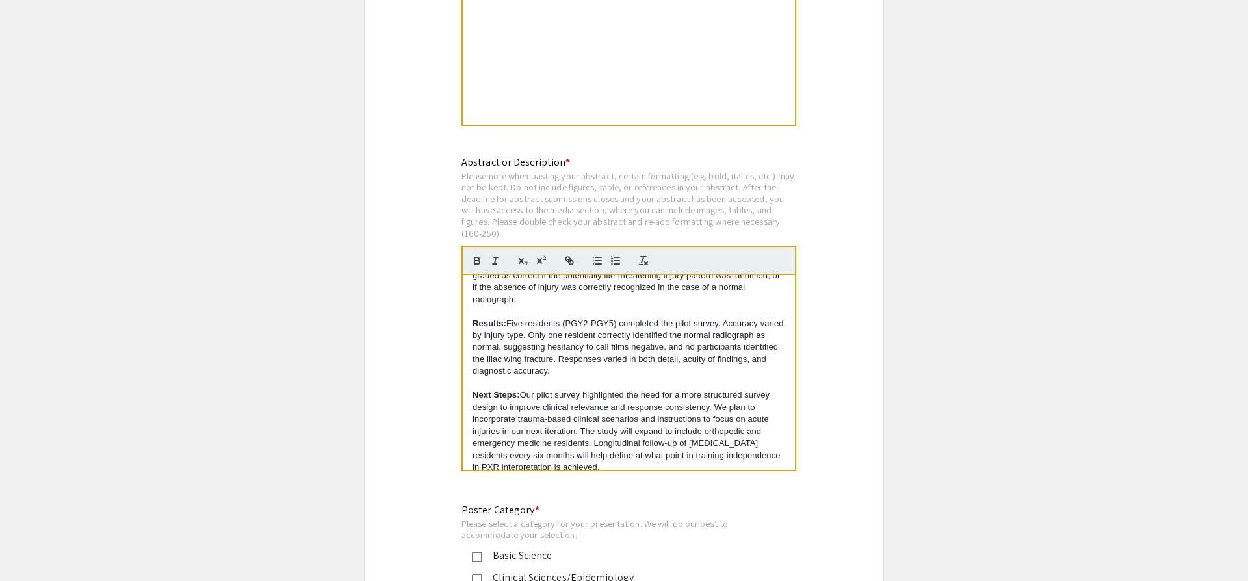
scroll to position [2567, 0]
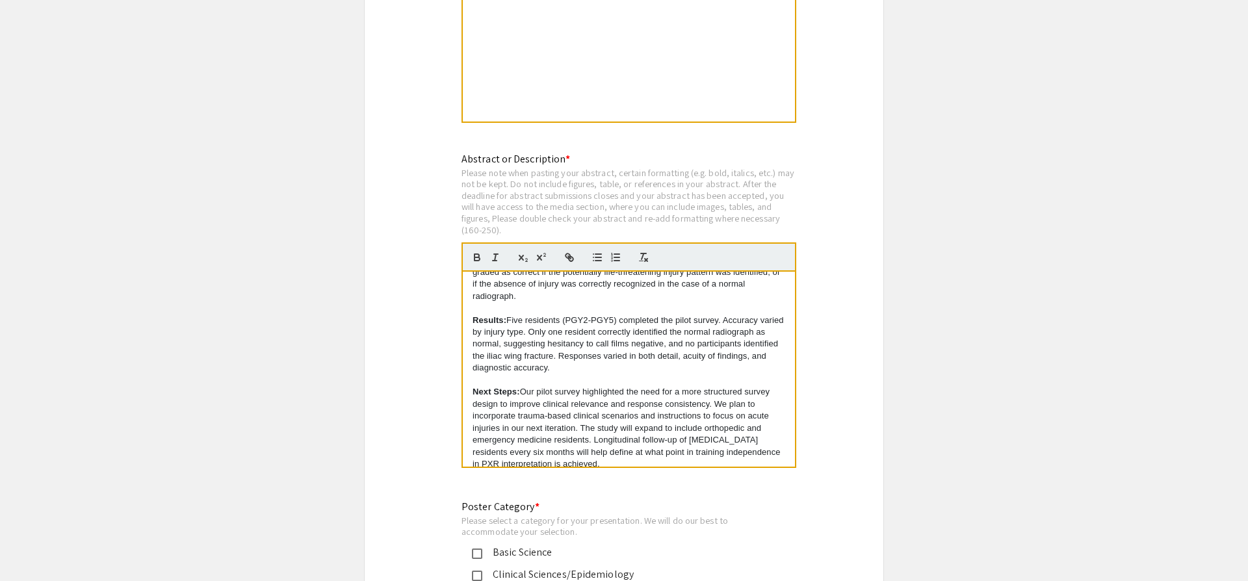
drag, startPoint x: 608, startPoint y: 412, endPoint x: 591, endPoint y: 355, distance: 59.0
click at [591, 386] on p "Next Steps: Our pilot survey highlighted the need for a more structured survey …" at bounding box center [629, 428] width 313 height 84
drag, startPoint x: 588, startPoint y: 366, endPoint x: 599, endPoint y: 422, distance: 57.0
click at [599, 423] on div "Objective: Pelvic X-rays (PXRs) are an important component of trauma evaluation…" at bounding box center [629, 369] width 332 height 195
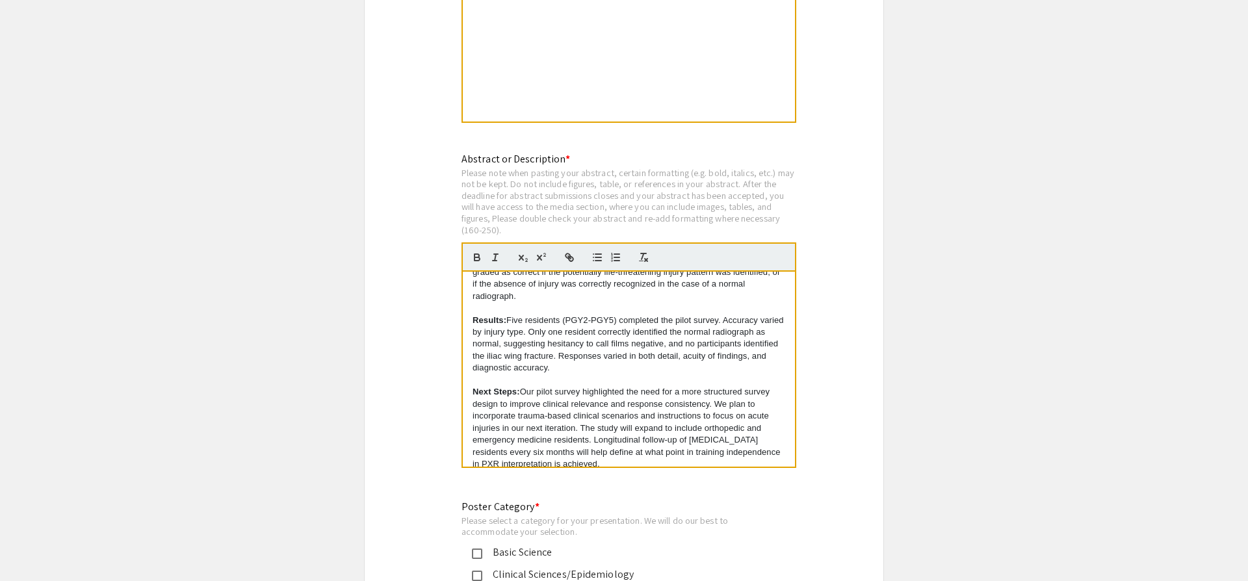
click at [633, 406] on p "Next Steps: Our pilot survey highlighted the need for a more structured survey …" at bounding box center [629, 428] width 313 height 84
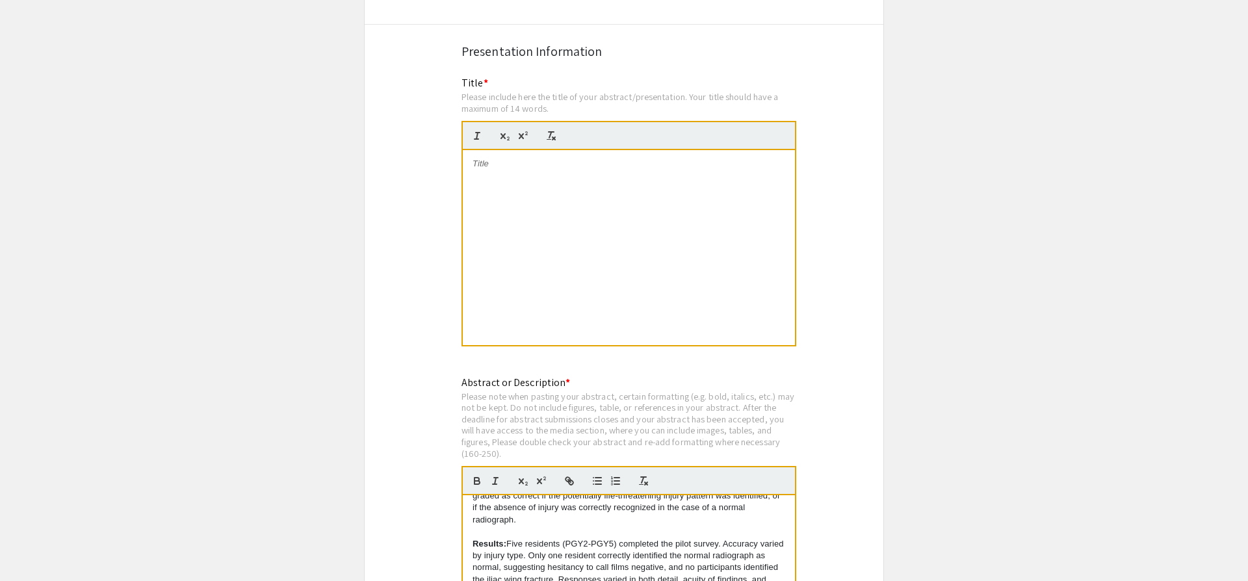
scroll to position [2354, 0]
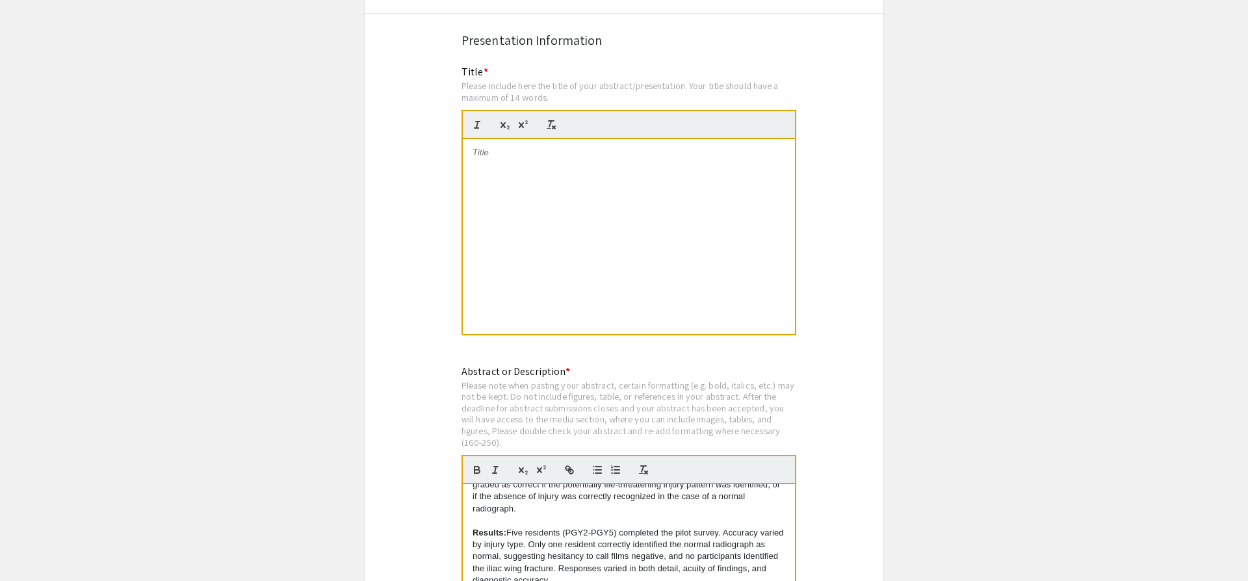
click at [570, 242] on div at bounding box center [629, 236] width 332 height 195
click at [482, 187] on div at bounding box center [629, 236] width 332 height 195
click at [475, 159] on p "achieve independence?" at bounding box center [629, 165] width 313 height 12
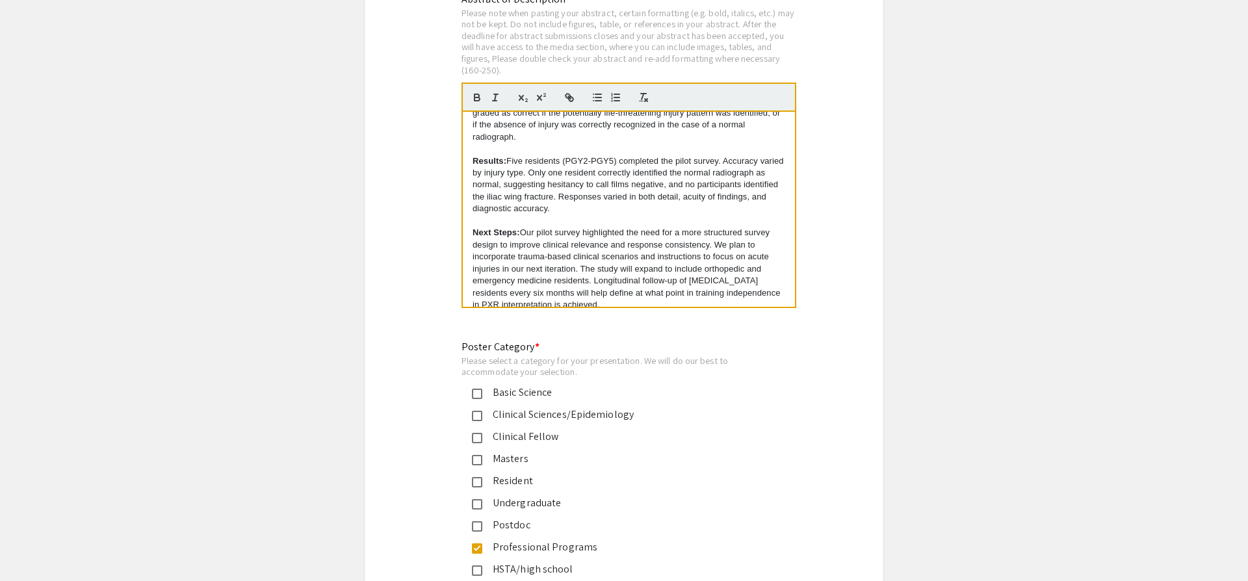
scroll to position [3081, 0]
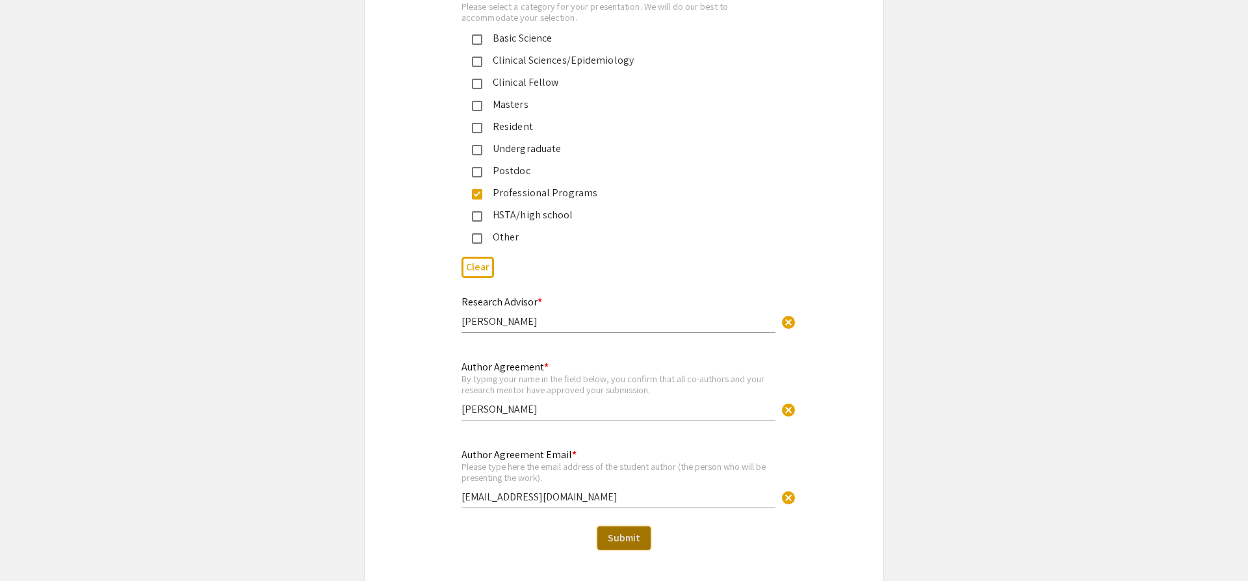
click at [613, 531] on span "Submit" at bounding box center [624, 538] width 33 height 14
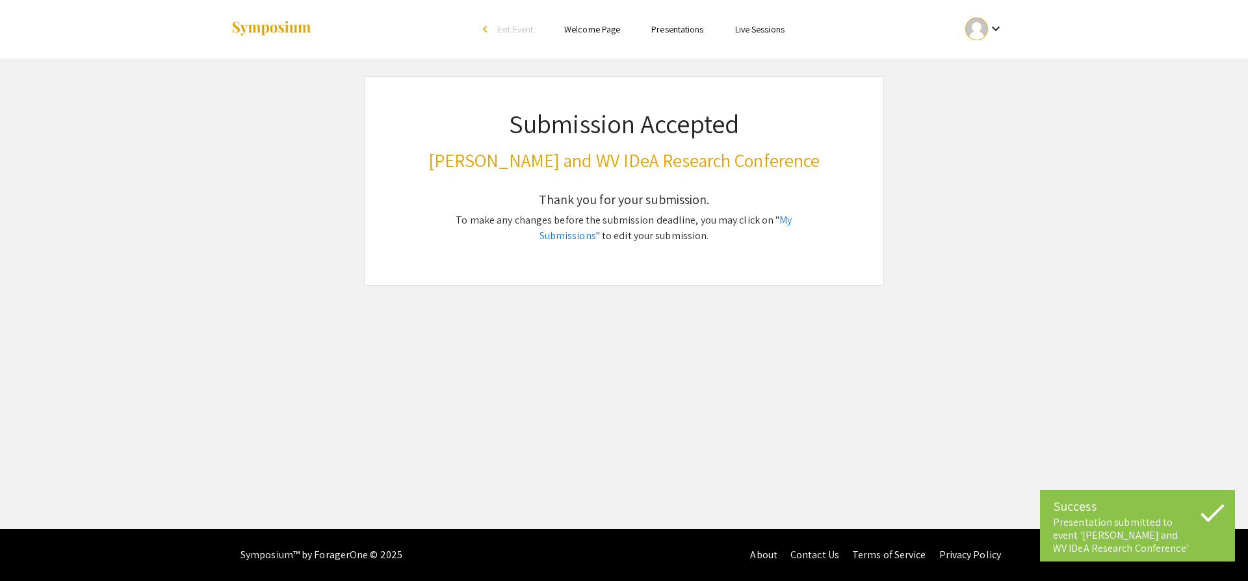
scroll to position [0, 0]
